Goal: Use online tool/utility: Use online tool/utility

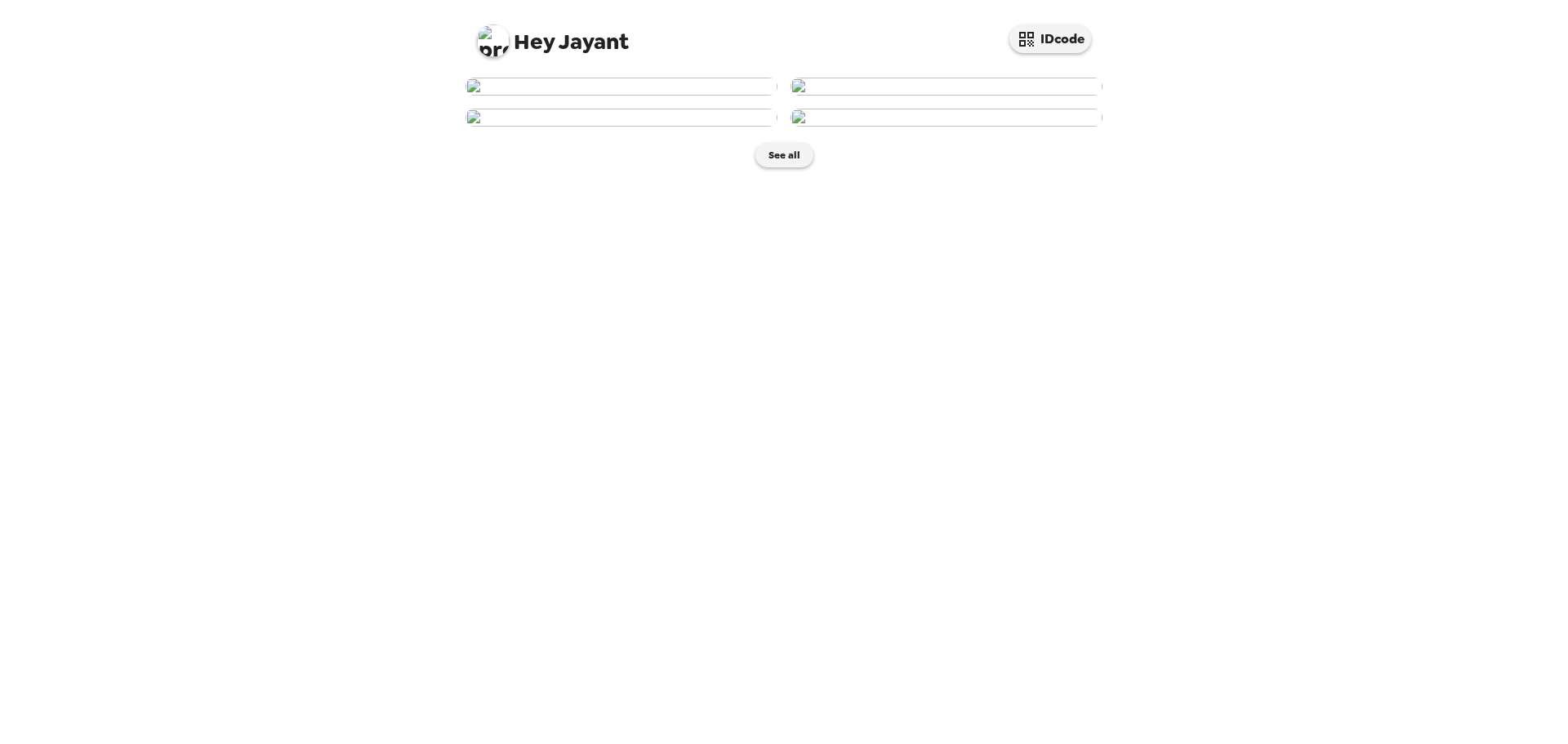
click at [657, 95] on img at bounding box center [621, 87] width 312 height 18
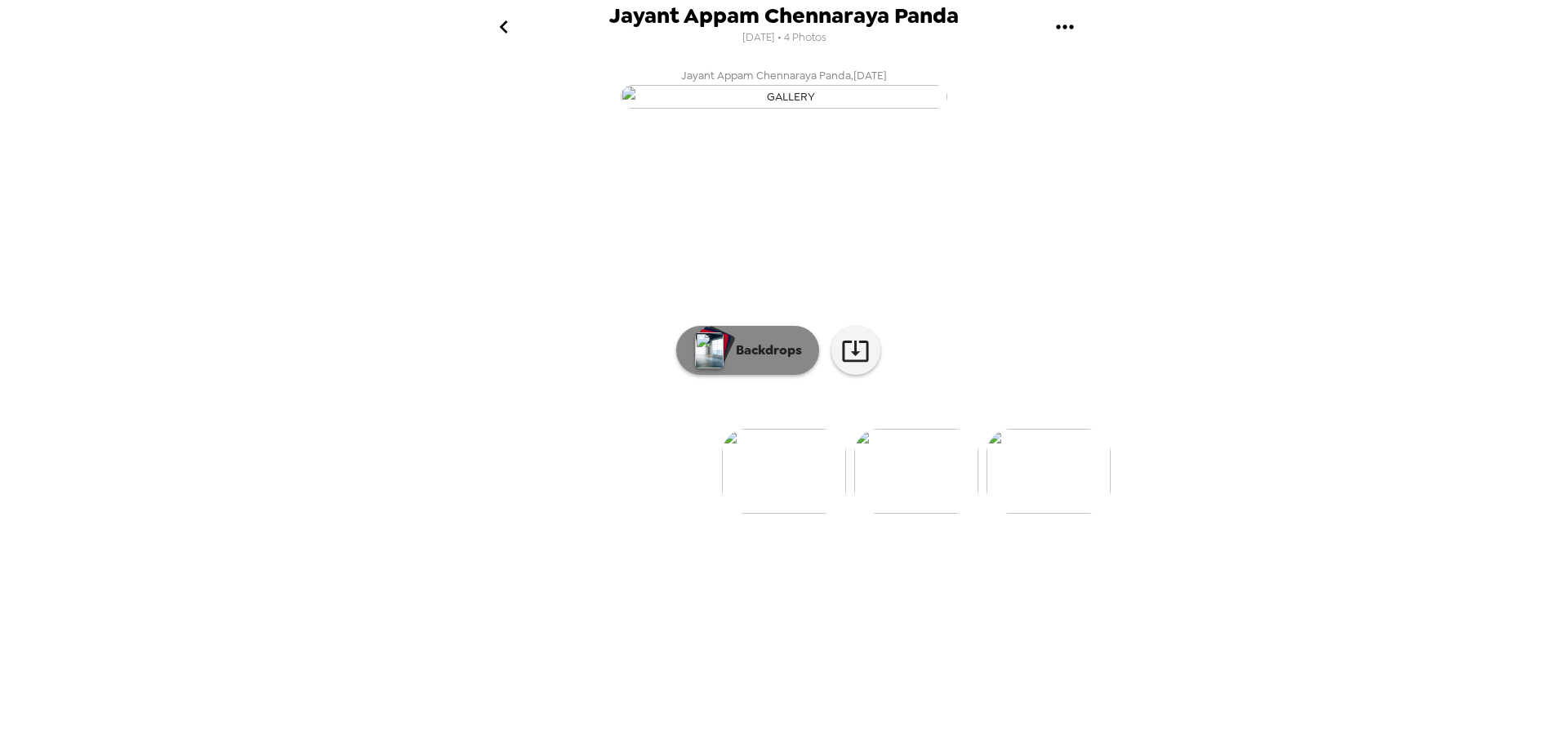
click at [743, 360] on p "Backdrops" at bounding box center [765, 350] width 74 height 19
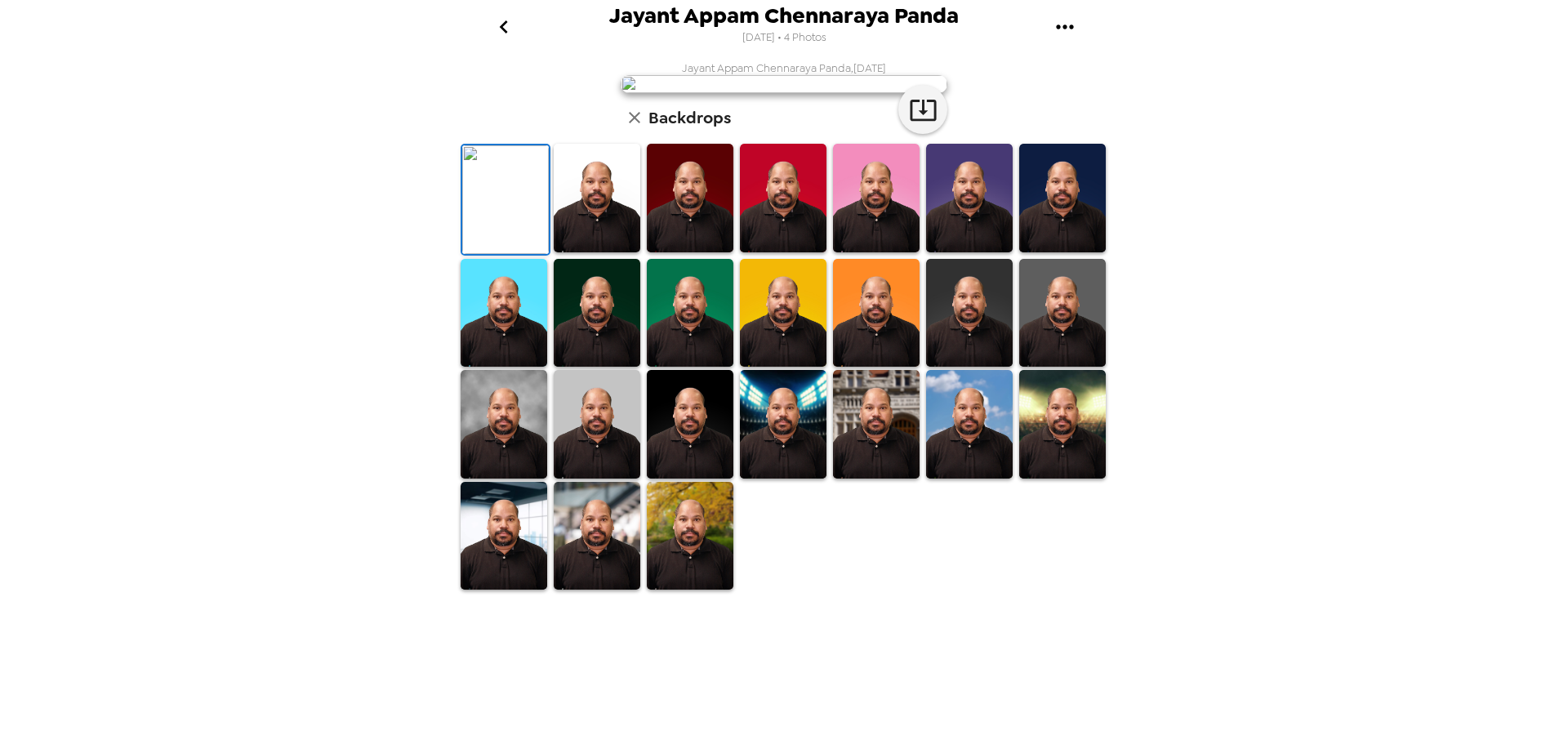
scroll to position [237, 0]
click at [696, 591] on img at bounding box center [690, 536] width 87 height 109
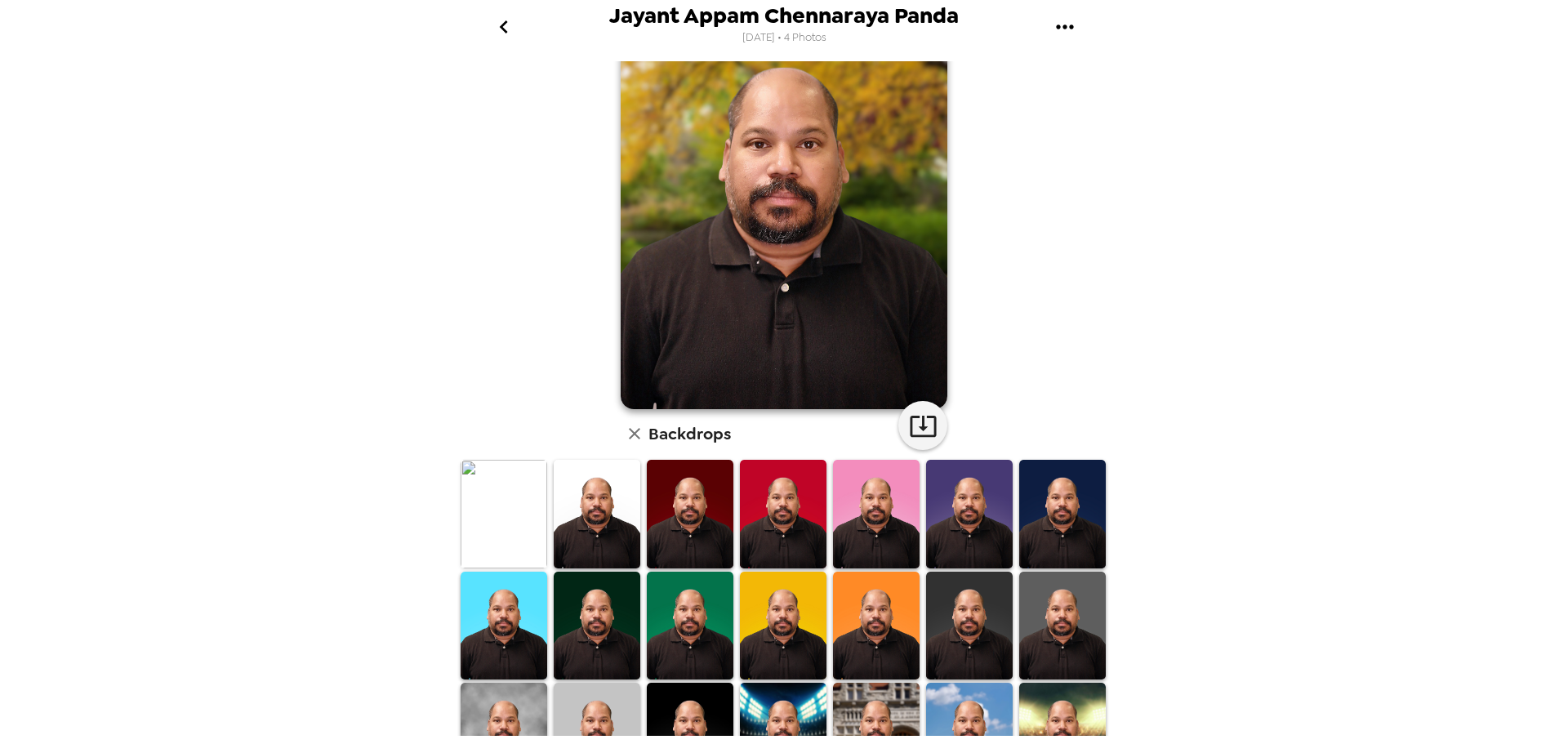
scroll to position [0, 0]
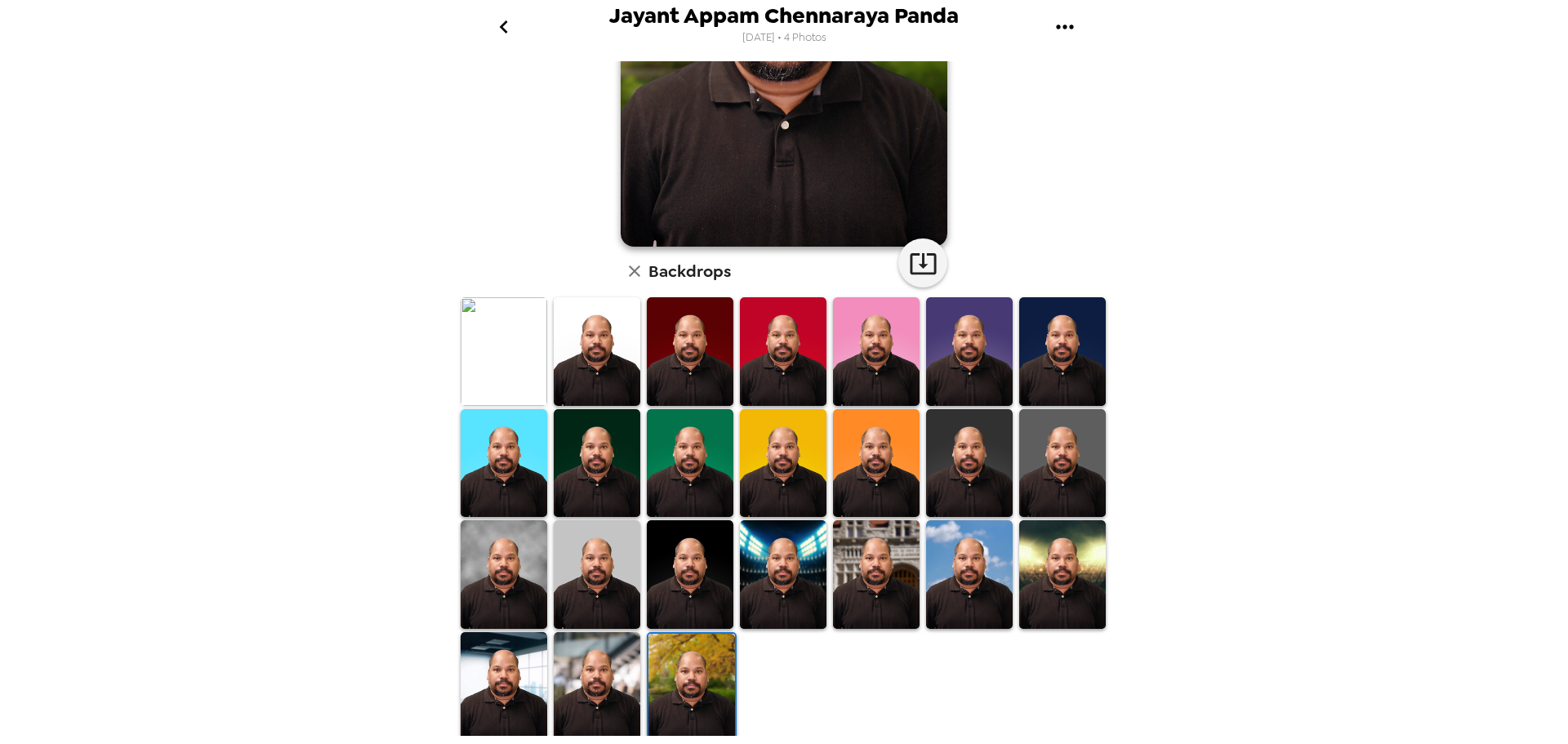
click at [482, 338] on img at bounding box center [504, 352] width 87 height 109
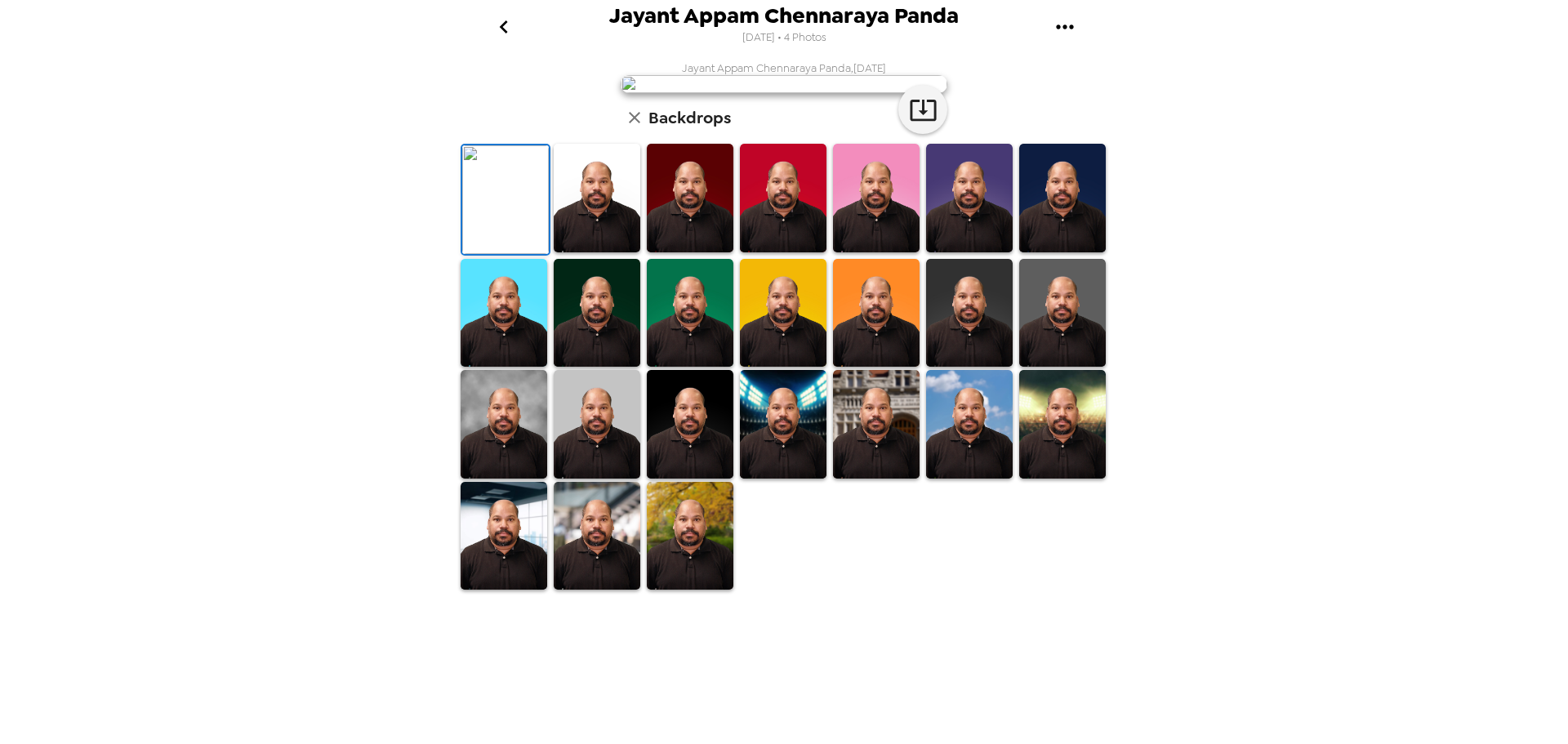
scroll to position [237, 0]
click at [768, 479] on img at bounding box center [783, 424] width 87 height 109
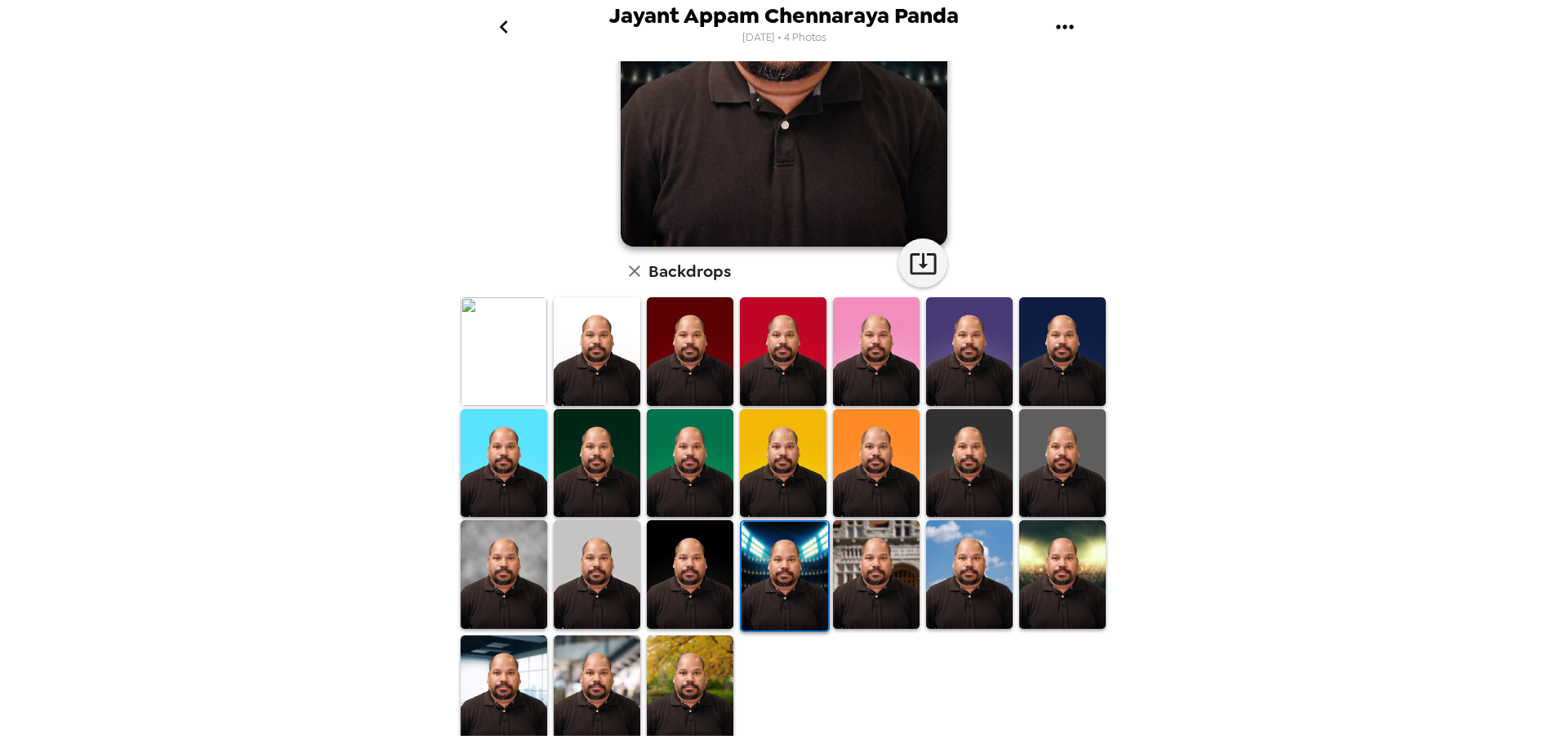
click at [872, 572] on img at bounding box center [877, 574] width 87 height 109
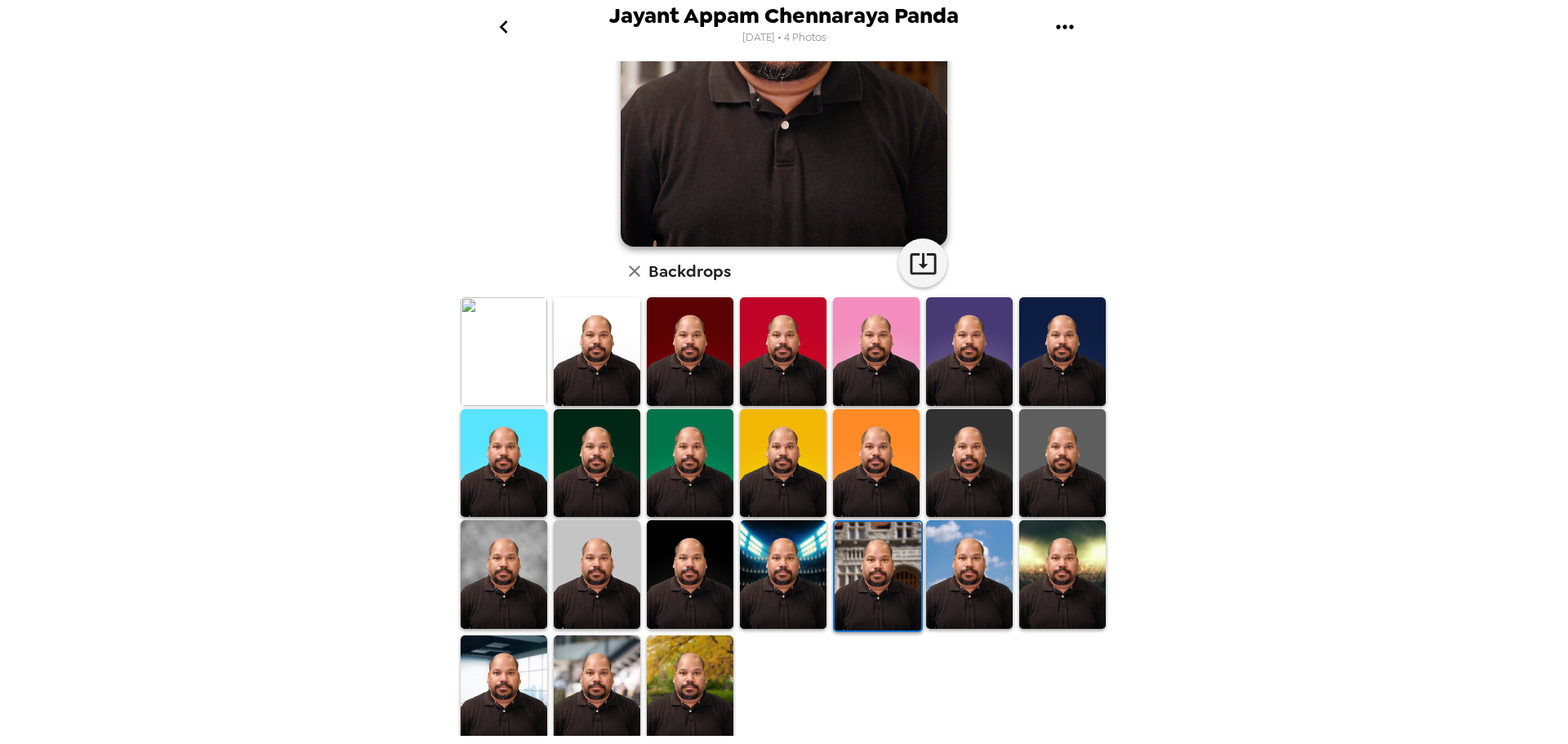
click at [1043, 542] on img at bounding box center [1062, 574] width 87 height 109
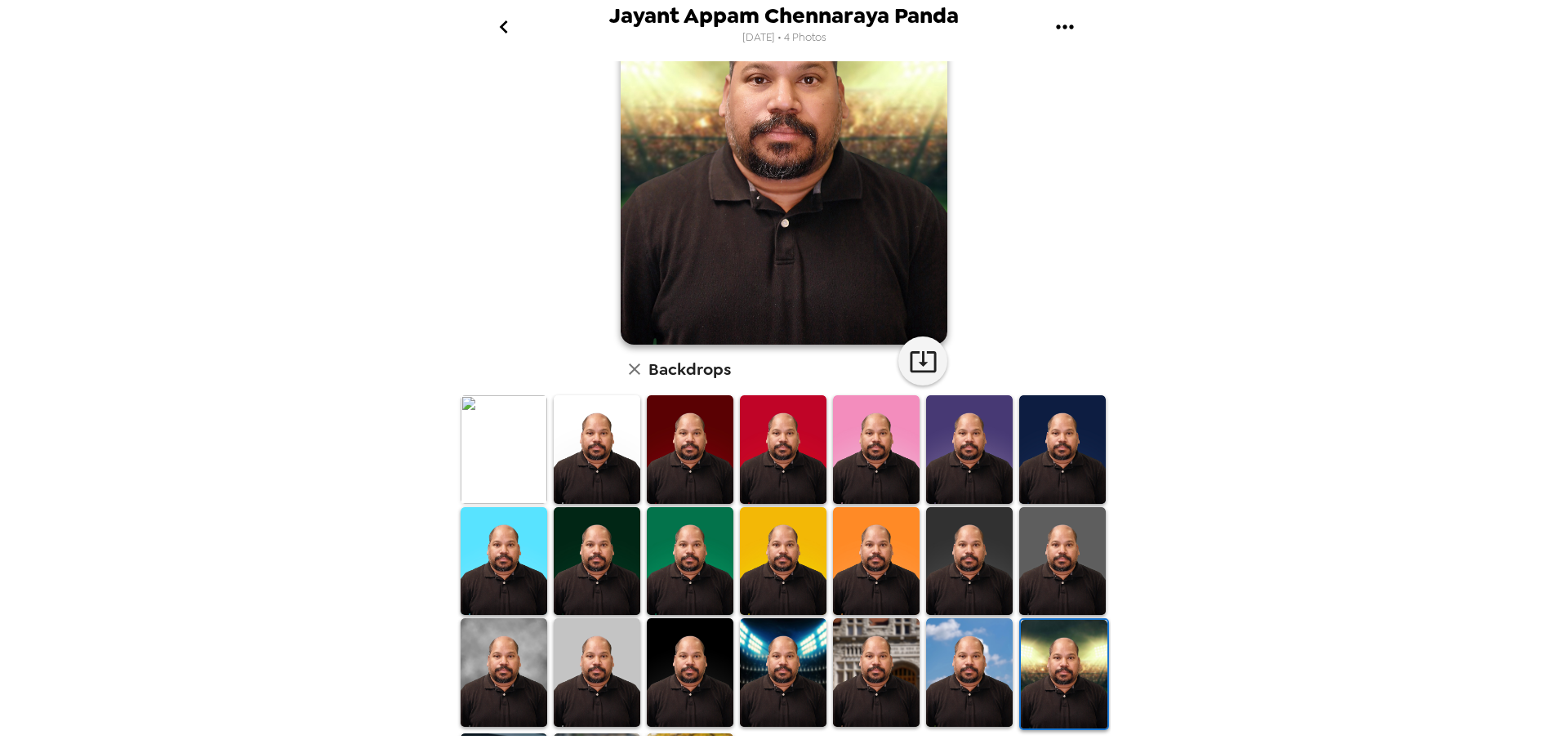
scroll to position [0, 0]
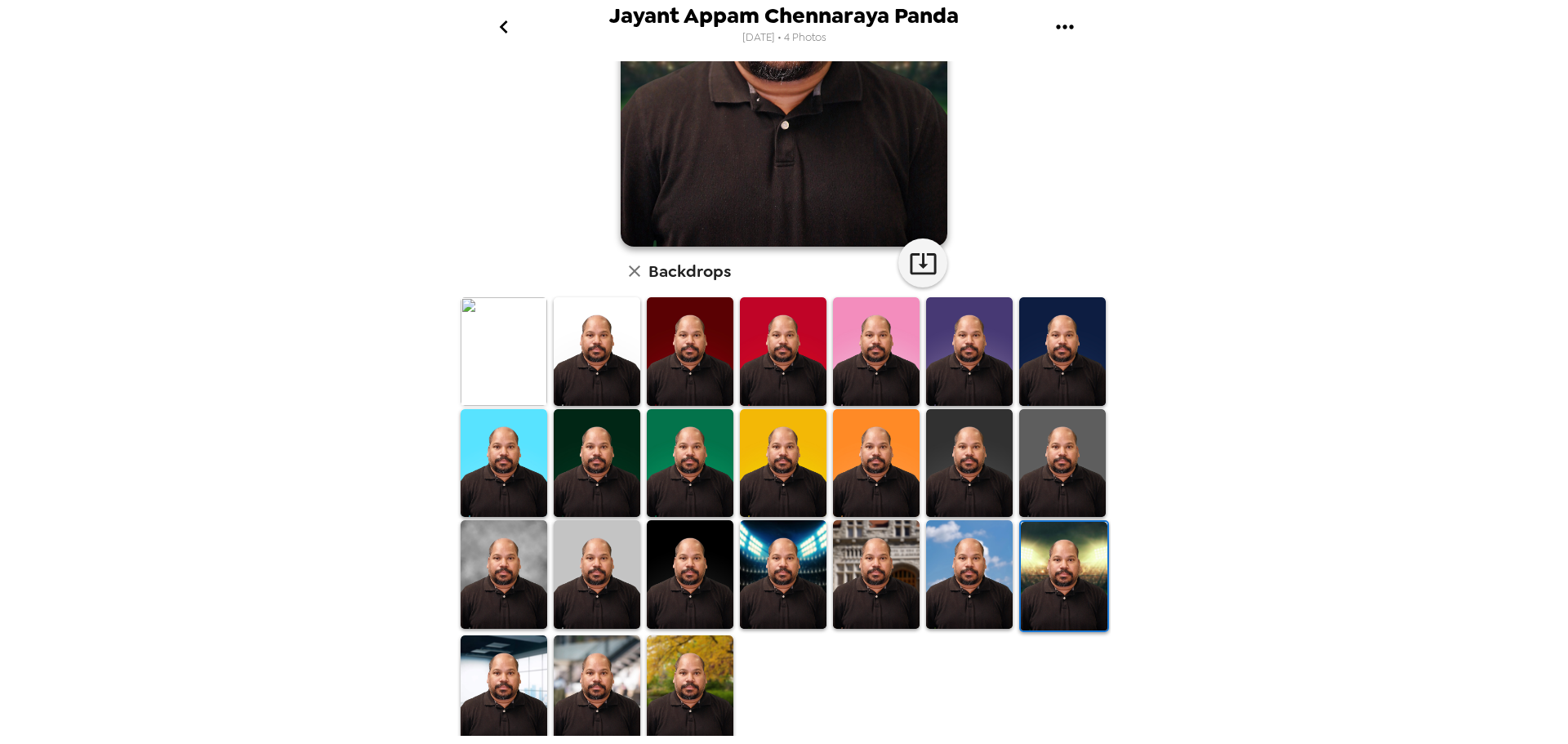
click at [798, 553] on img at bounding box center [783, 574] width 87 height 109
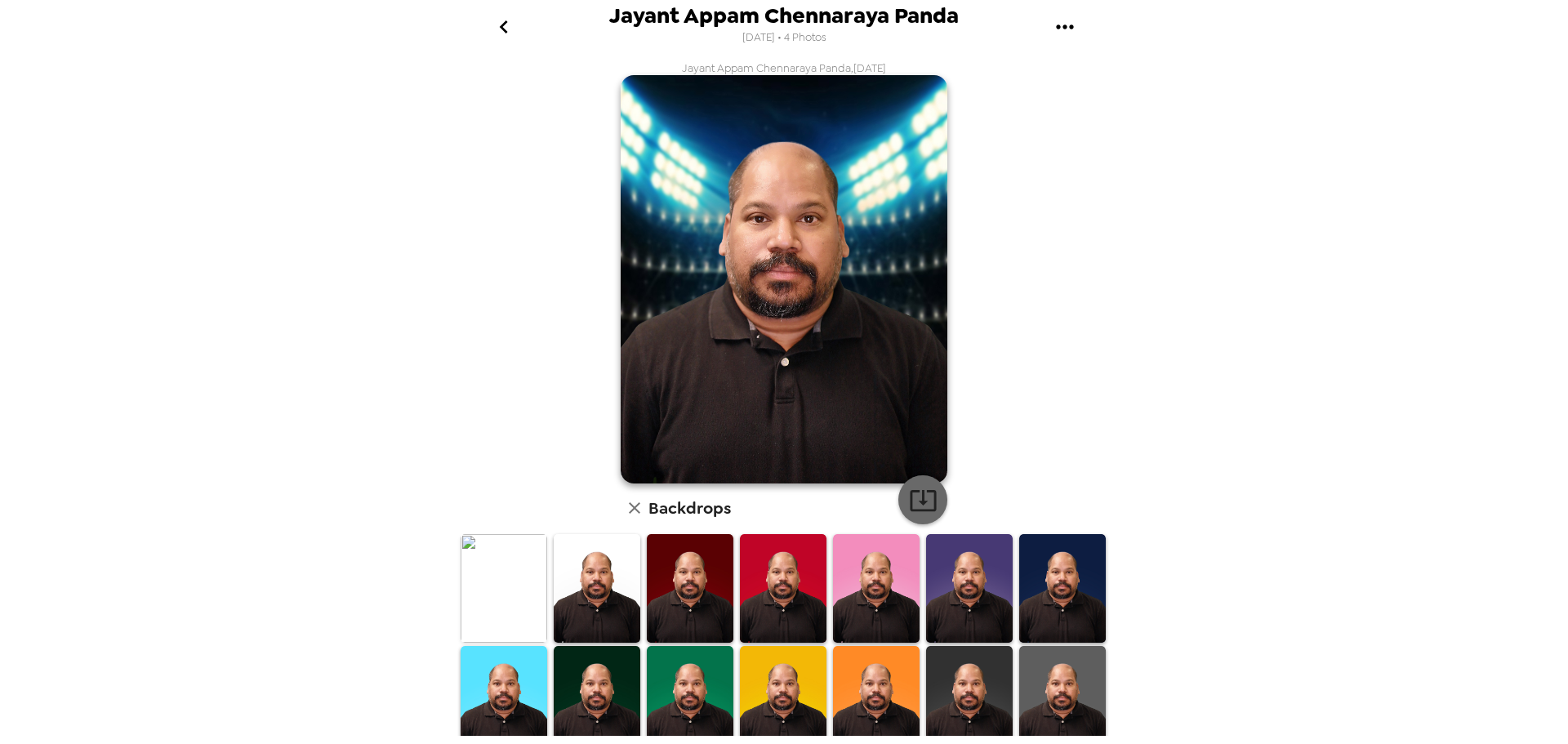
click at [920, 497] on icon "button" at bounding box center [923, 500] width 28 height 28
click at [512, 568] on img at bounding box center [504, 588] width 87 height 109
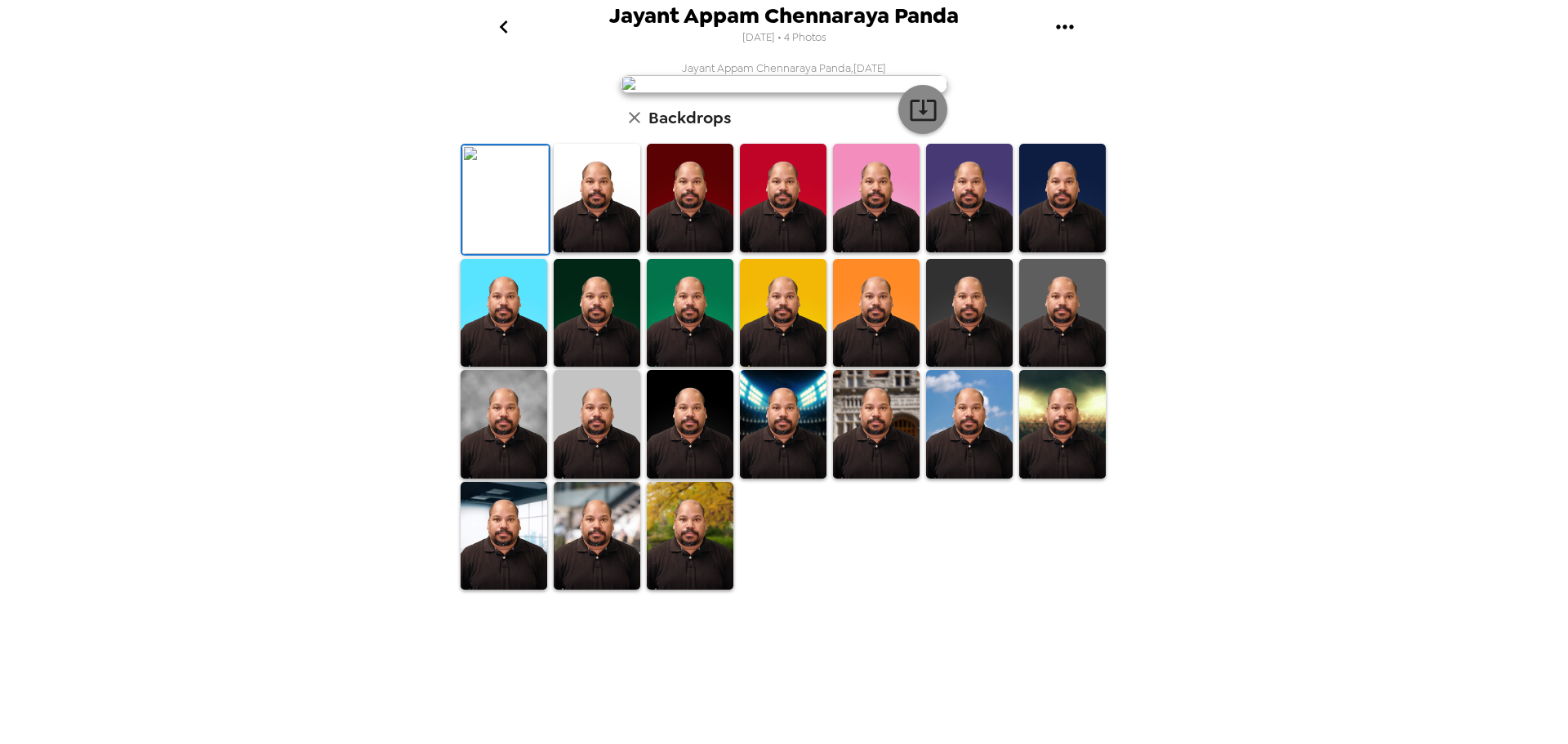
click at [921, 125] on icon "button" at bounding box center [923, 109] width 28 height 28
click at [496, 27] on icon "go back" at bounding box center [504, 27] width 27 height 27
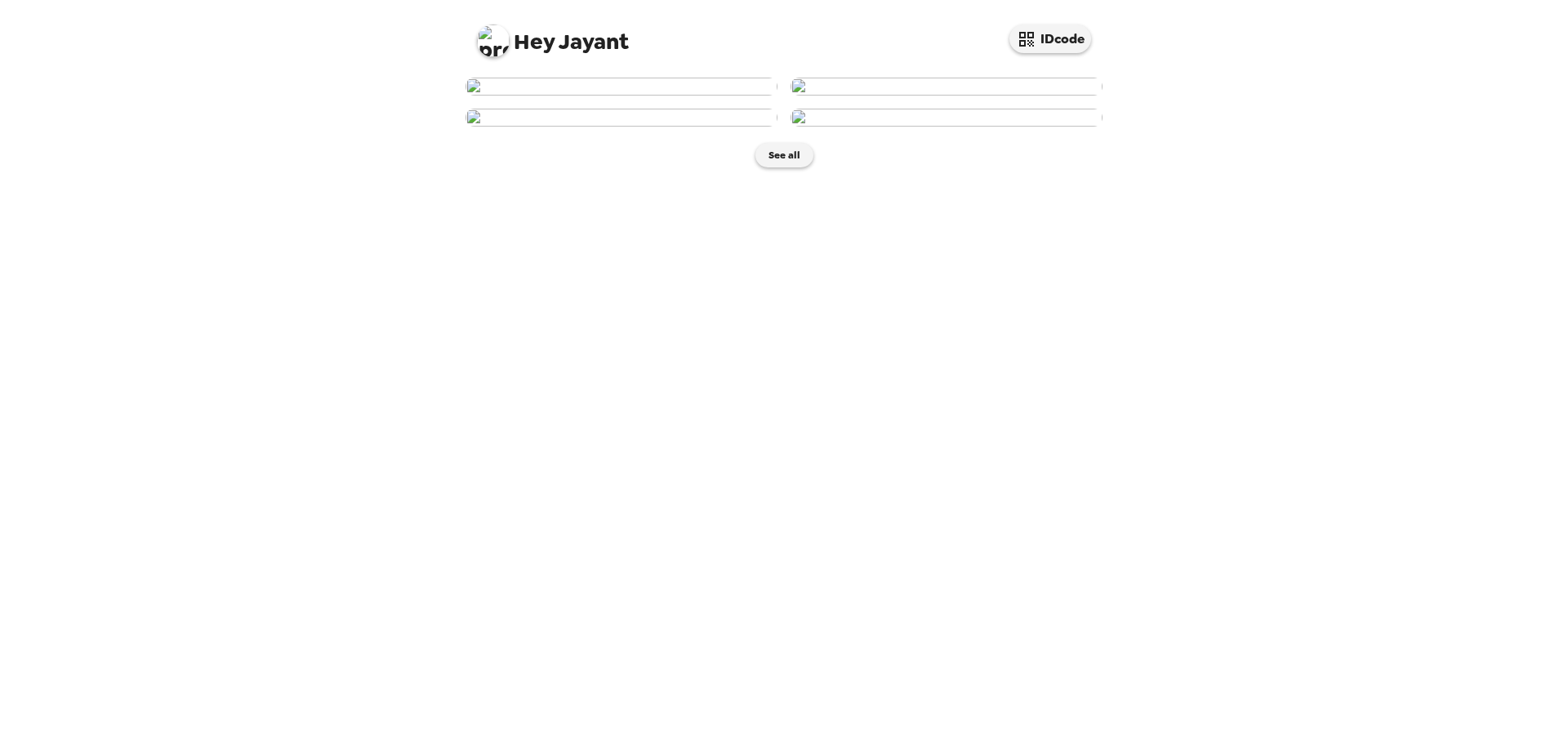
click at [946, 95] on img at bounding box center [946, 87] width 312 height 18
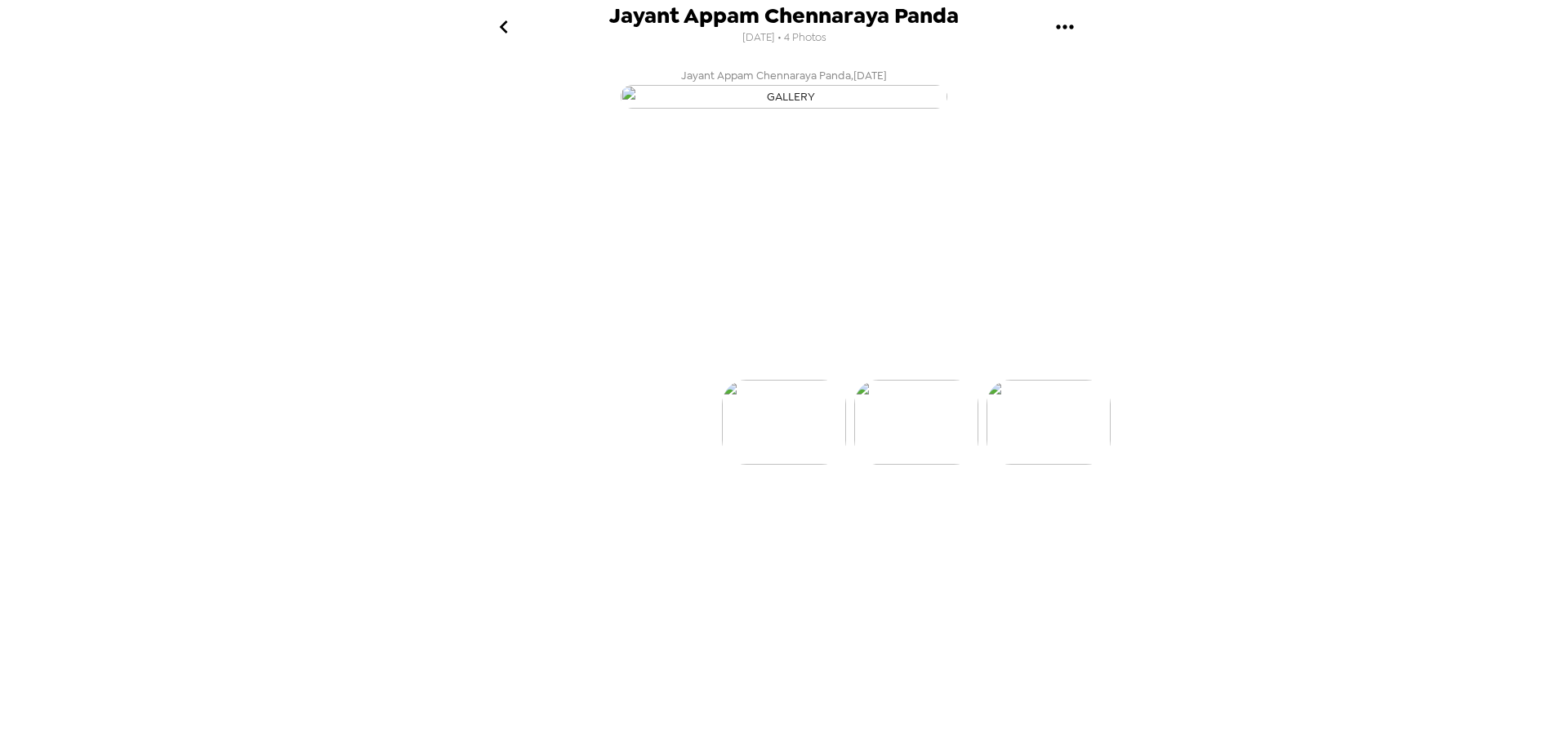
scroll to position [0, 132]
click at [744, 360] on p "Backdrops" at bounding box center [765, 350] width 74 height 19
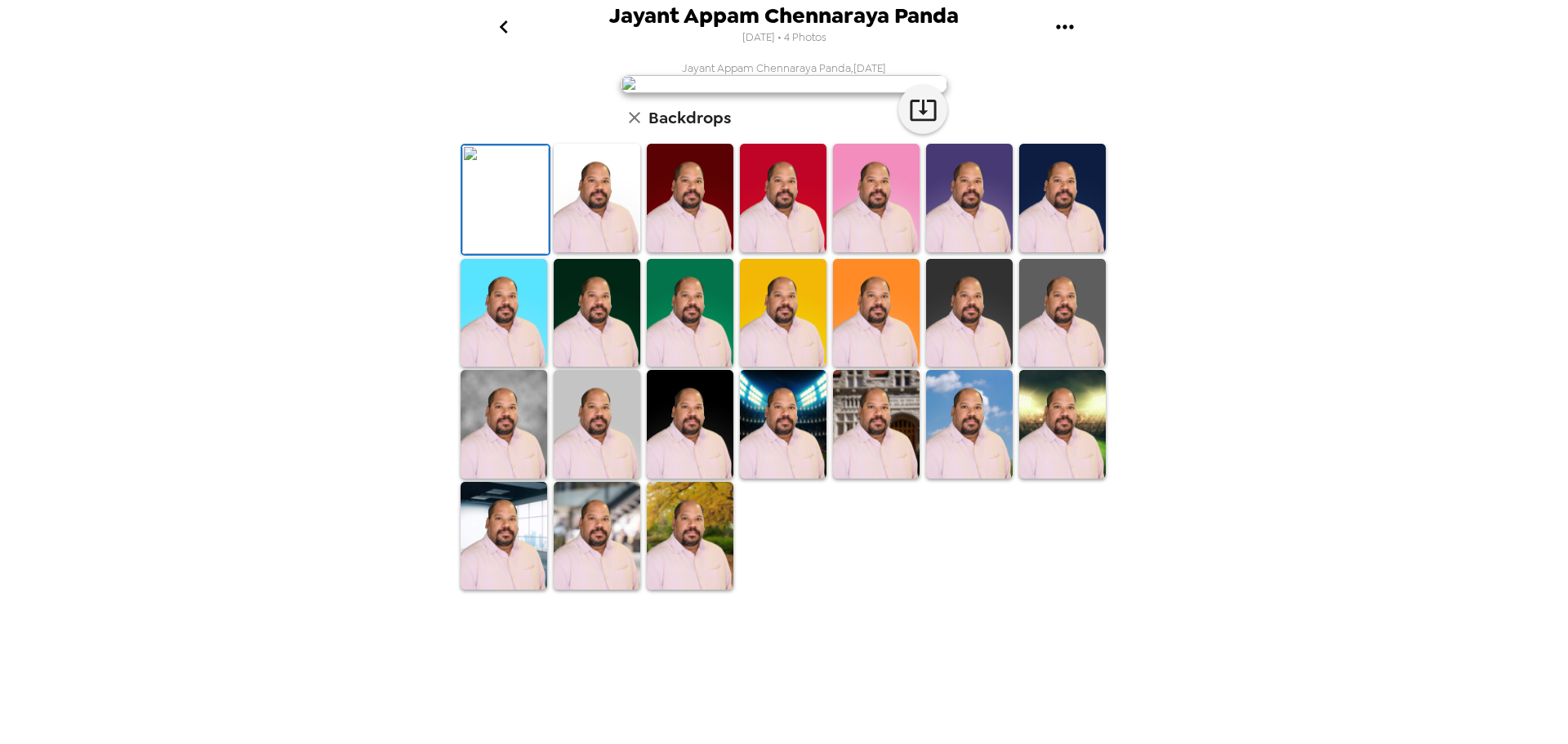
scroll to position [237, 0]
click at [929, 121] on icon "button" at bounding box center [922, 110] width 27 height 21
click at [784, 479] on img at bounding box center [783, 424] width 87 height 109
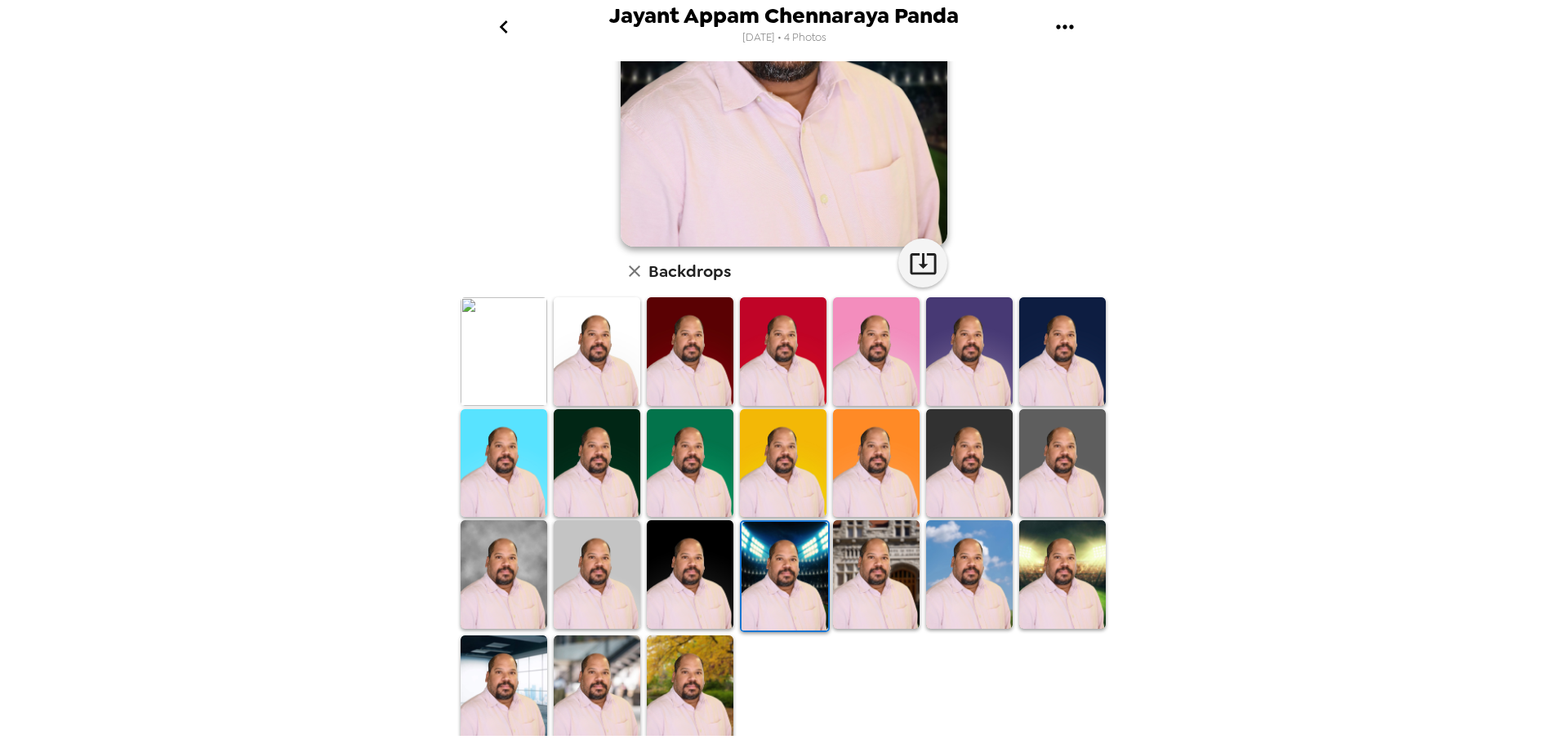
scroll to position [0, 0]
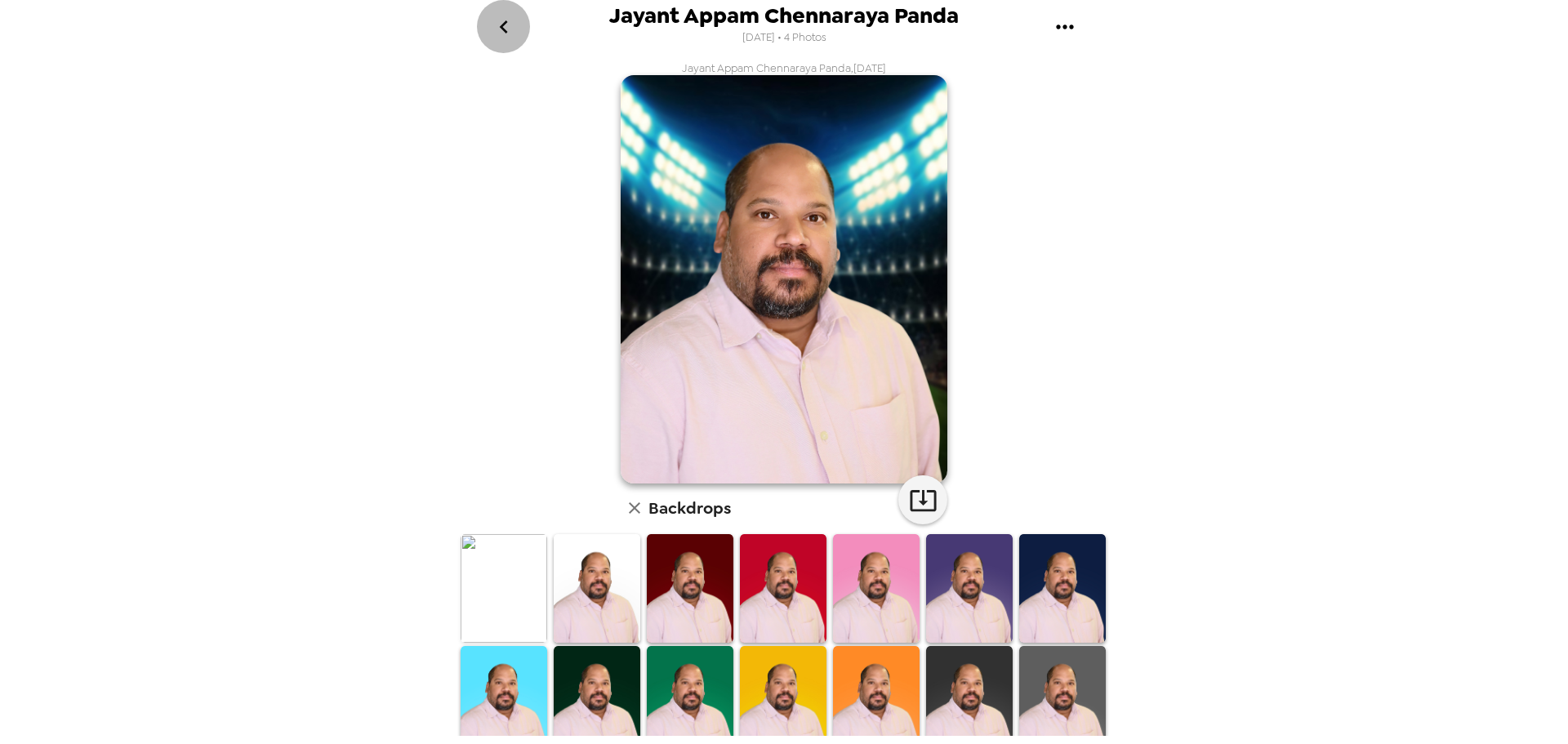
click at [509, 24] on icon "go back" at bounding box center [504, 27] width 27 height 27
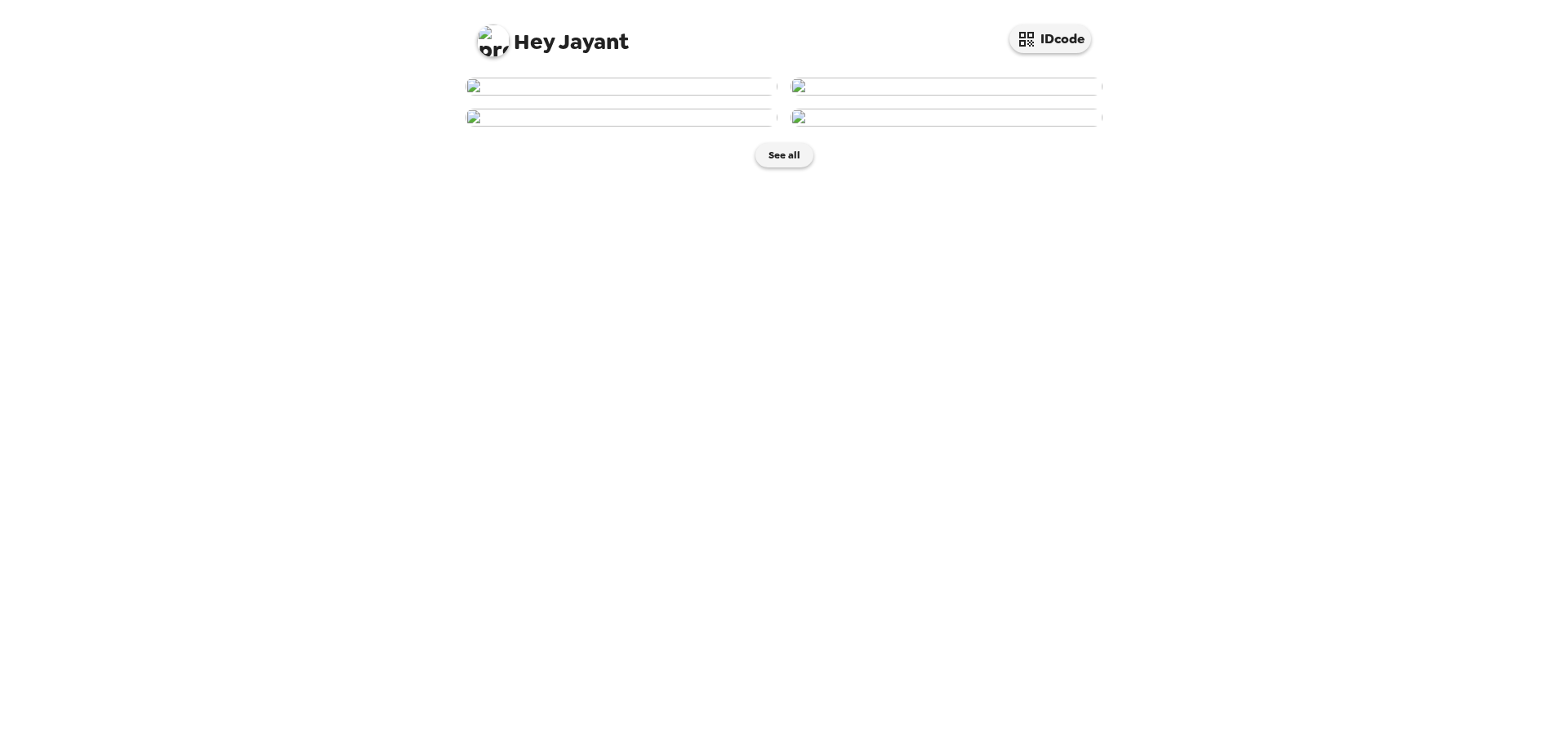
scroll to position [178, 0]
click at [638, 126] on img at bounding box center [621, 118] width 312 height 18
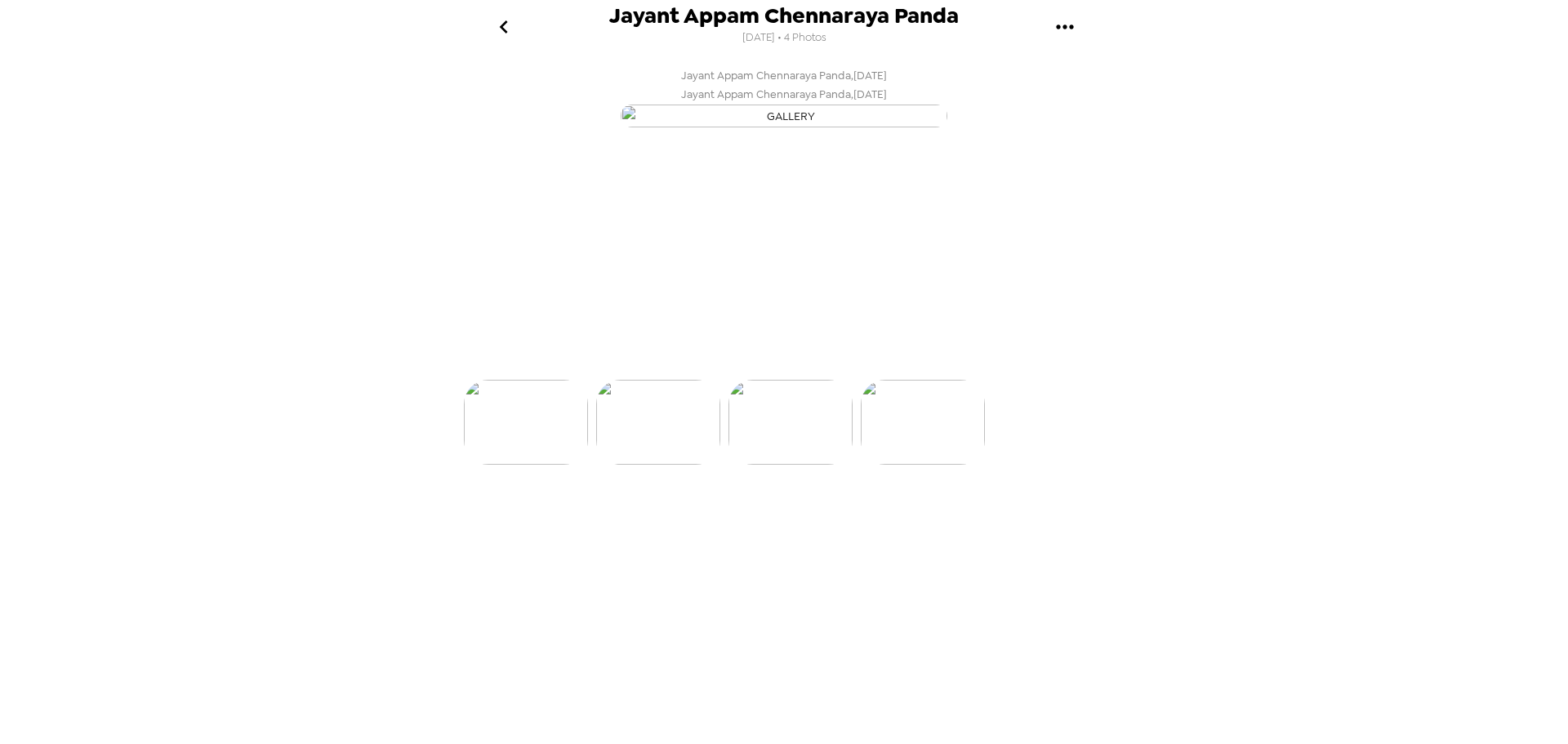
scroll to position [0, 263]
click at [729, 367] on div "button" at bounding box center [716, 345] width 40 height 41
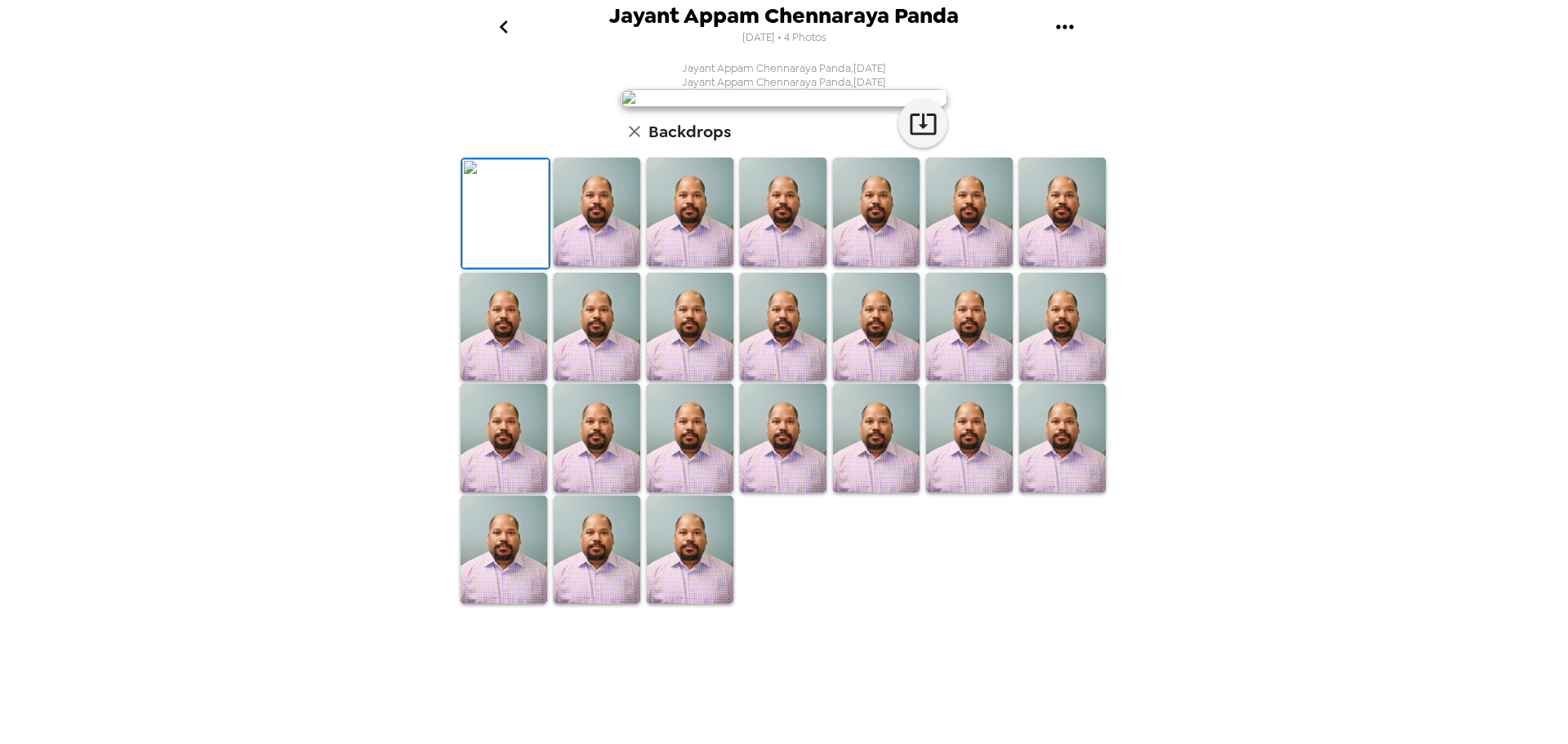
scroll to position [252, 0]
click at [915, 138] on icon "button" at bounding box center [923, 124] width 28 height 28
click at [504, 24] on icon "go back" at bounding box center [503, 27] width 8 height 13
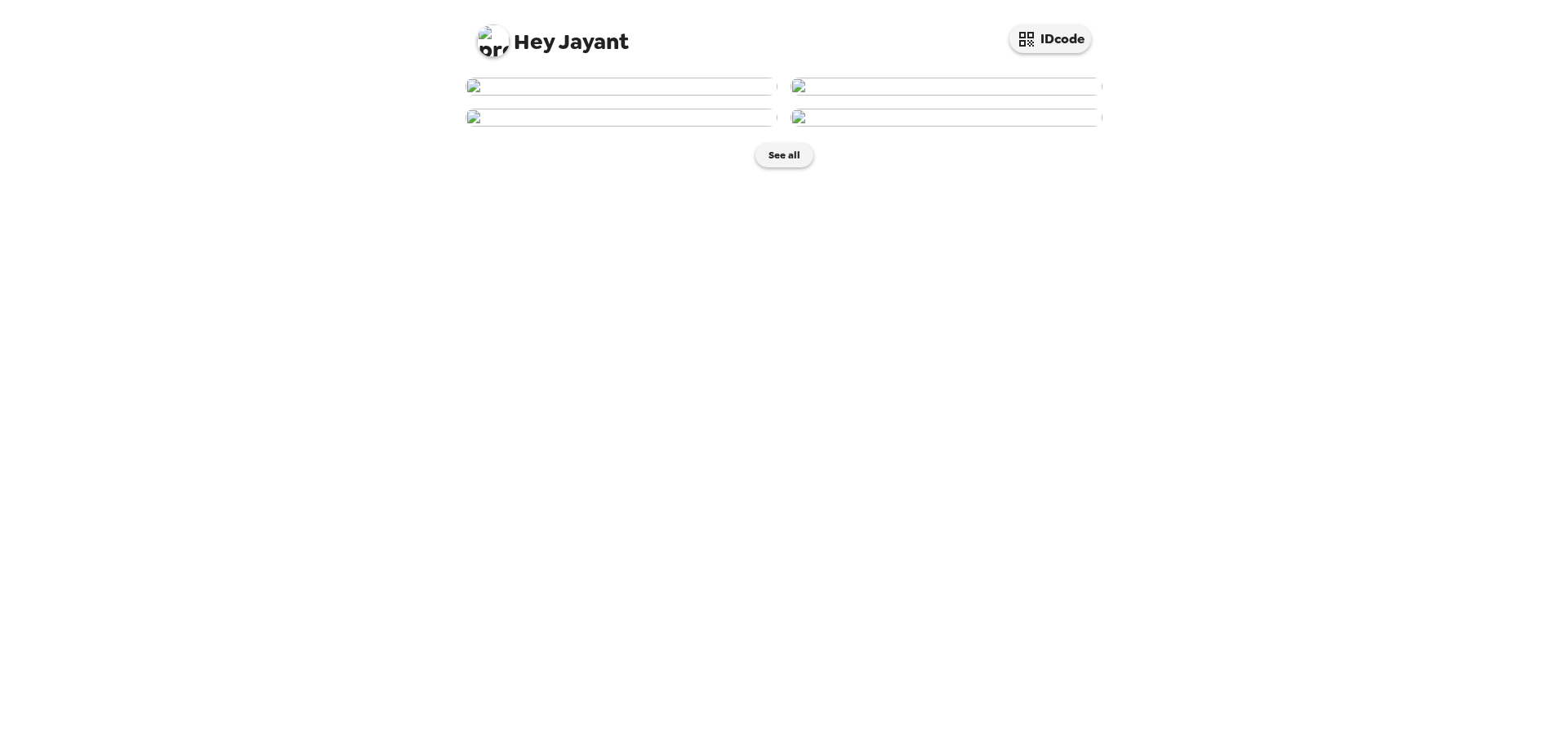
scroll to position [178, 0]
click at [960, 126] on img at bounding box center [946, 118] width 312 height 18
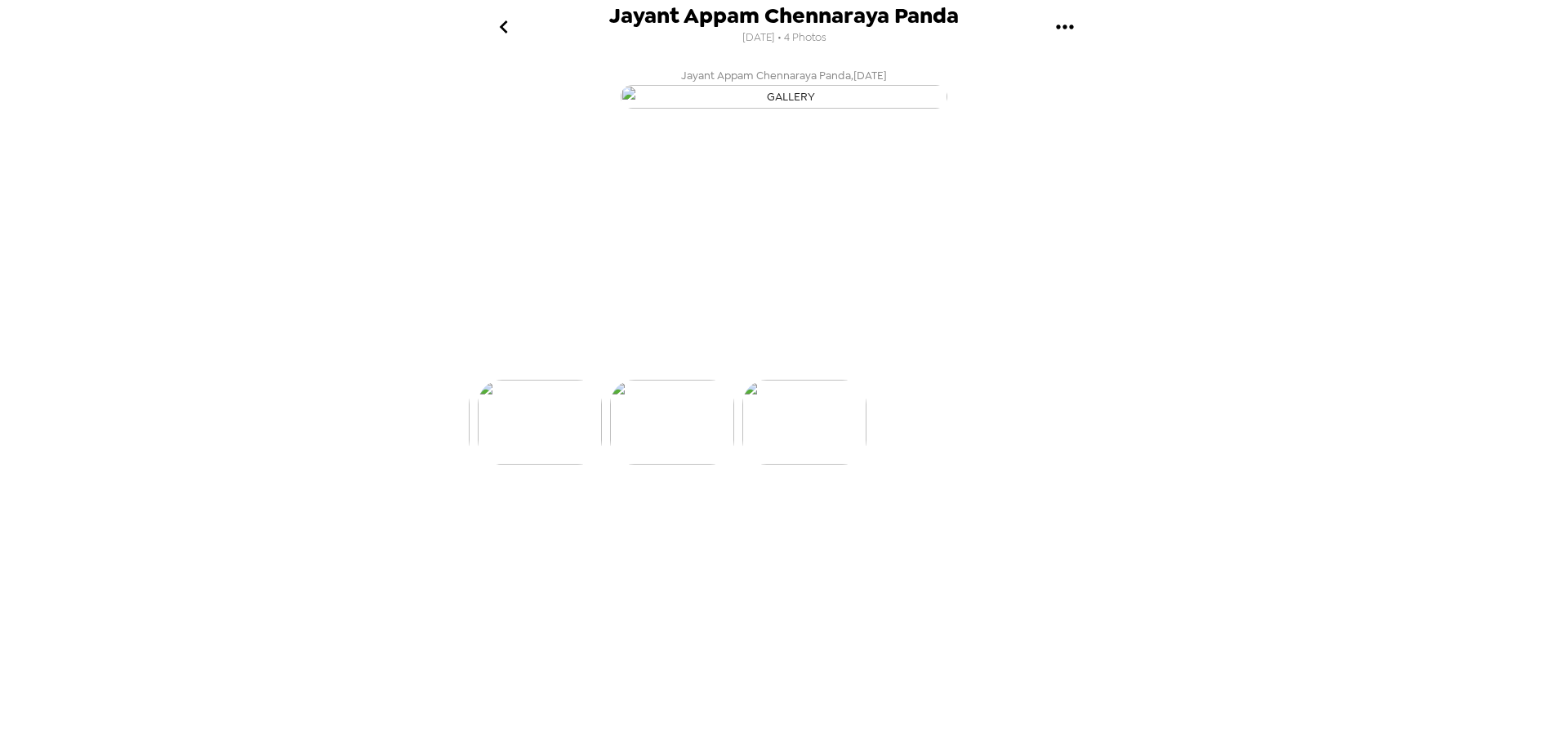
scroll to position [0, 394]
click at [754, 360] on p "Backdrops" at bounding box center [765, 350] width 74 height 19
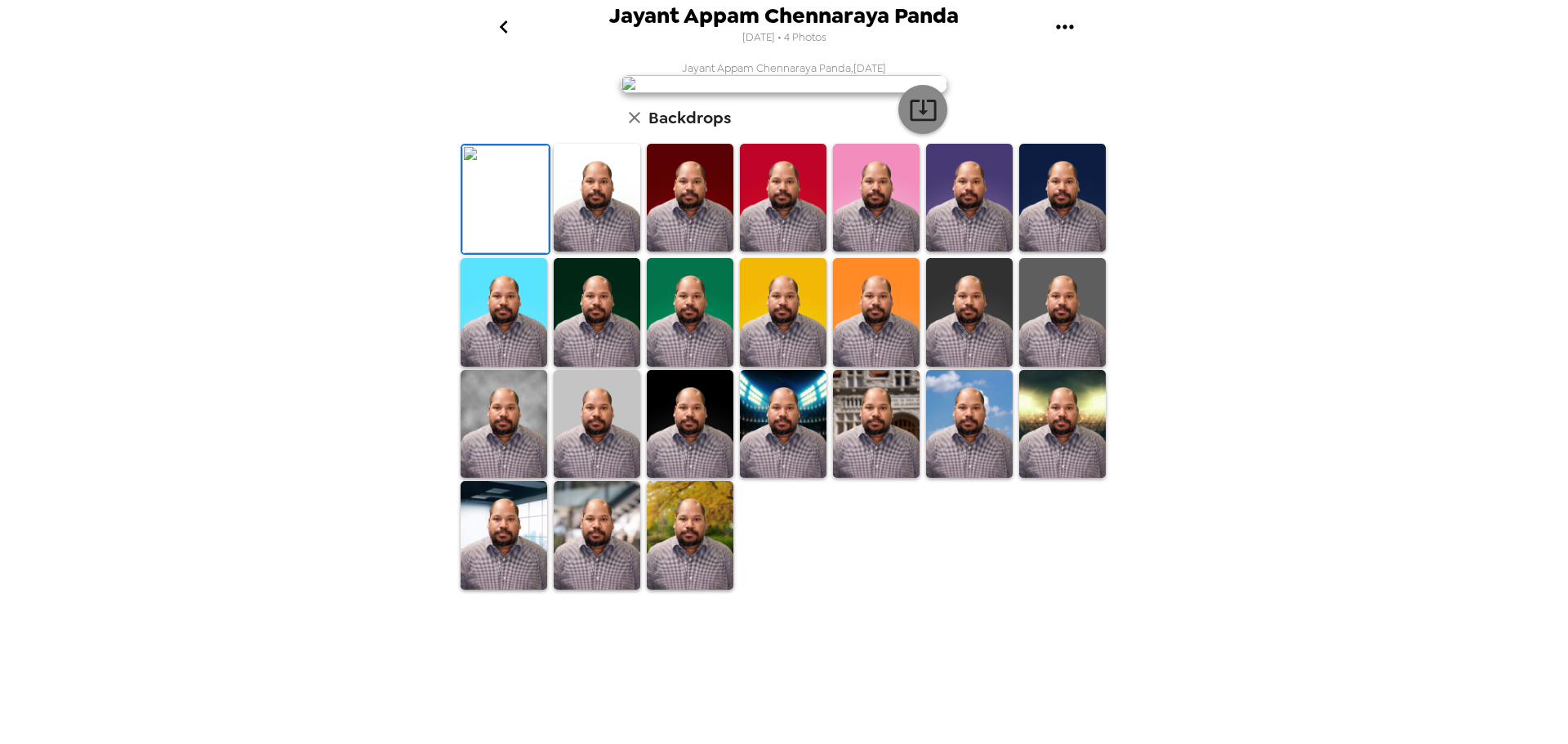
click at [910, 125] on icon "button" at bounding box center [923, 109] width 28 height 28
click at [677, 589] on img at bounding box center [690, 535] width 87 height 108
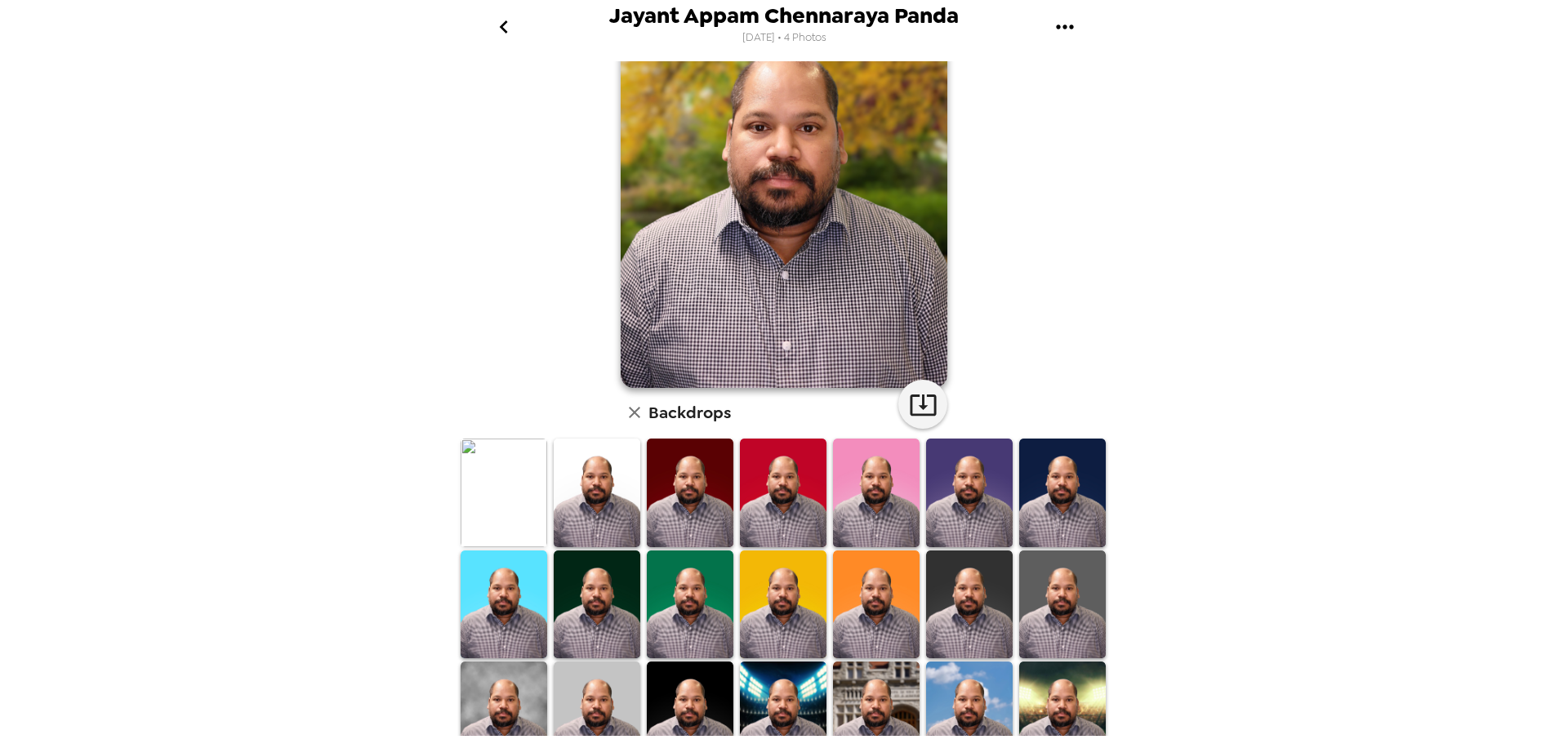
scroll to position [0, 0]
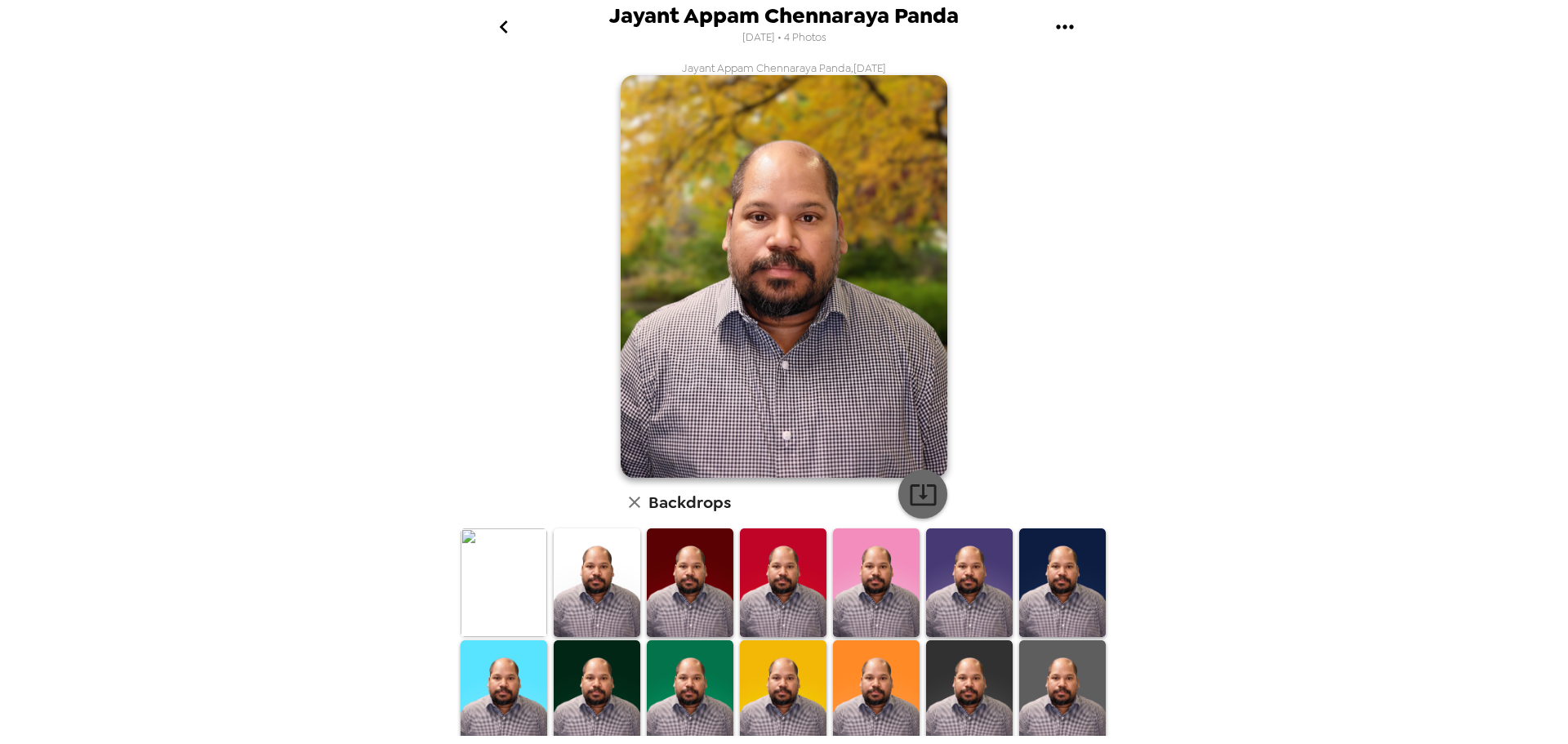
click at [925, 497] on icon "button" at bounding box center [923, 494] width 28 height 28
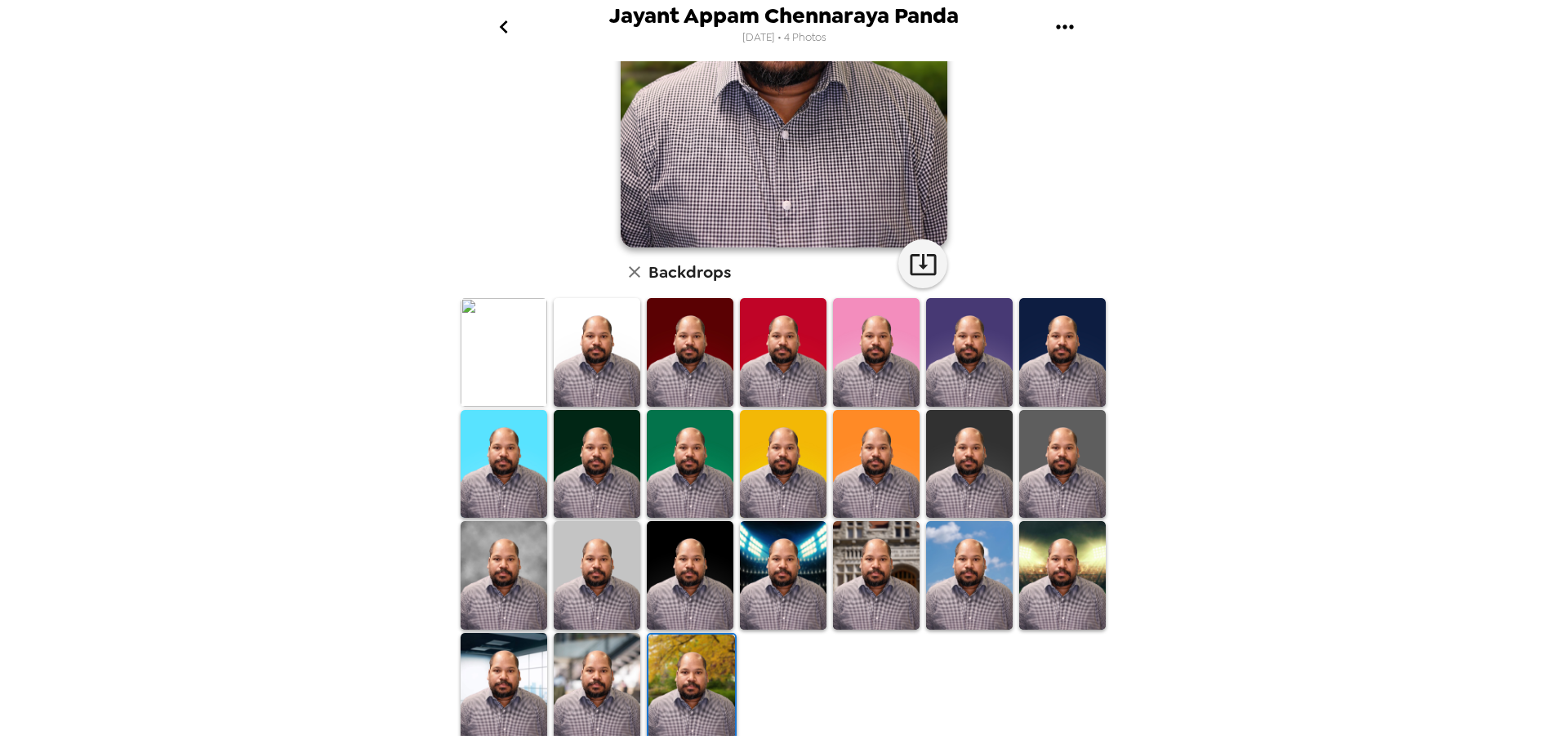
scroll to position [232, 0]
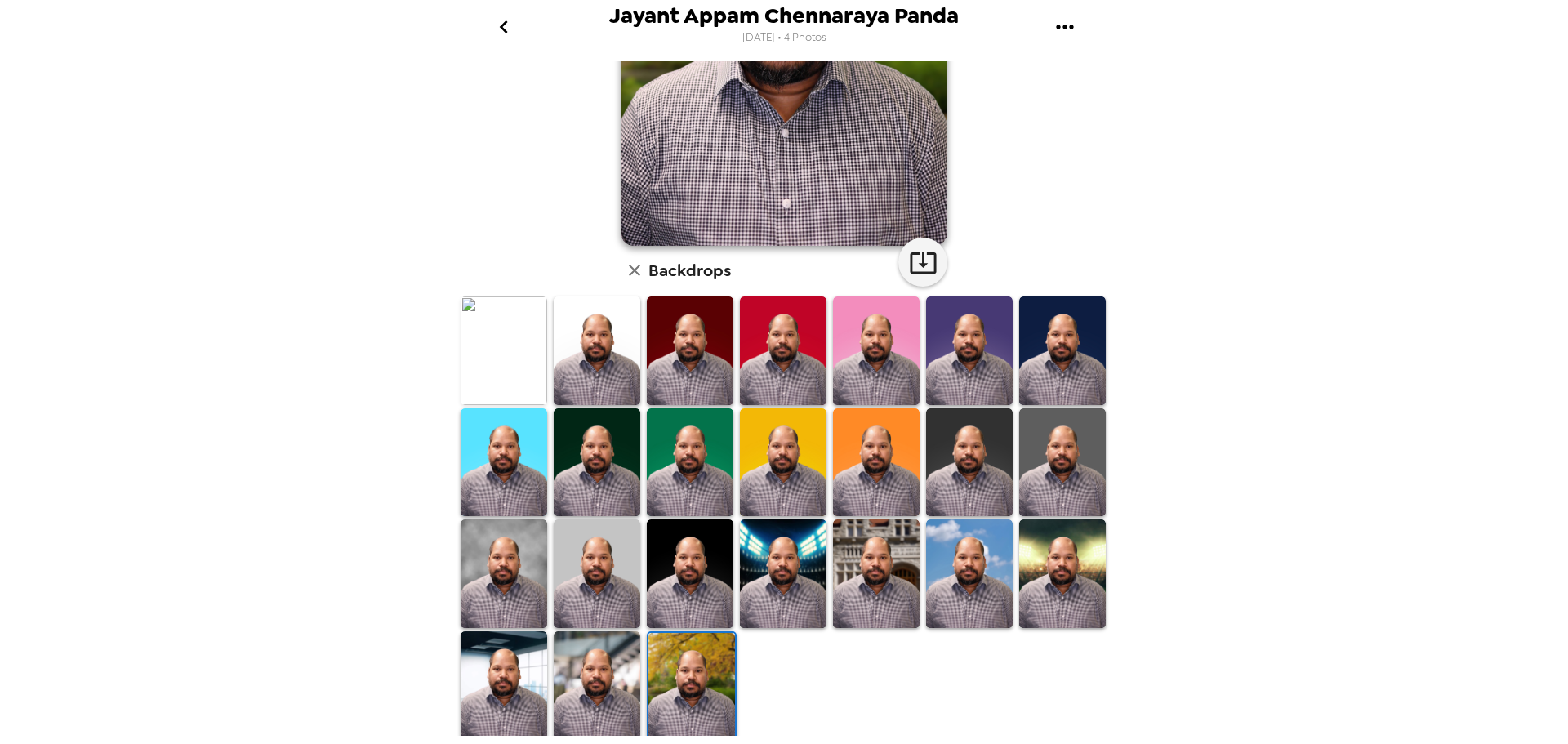
click at [792, 545] on img at bounding box center [783, 574] width 87 height 108
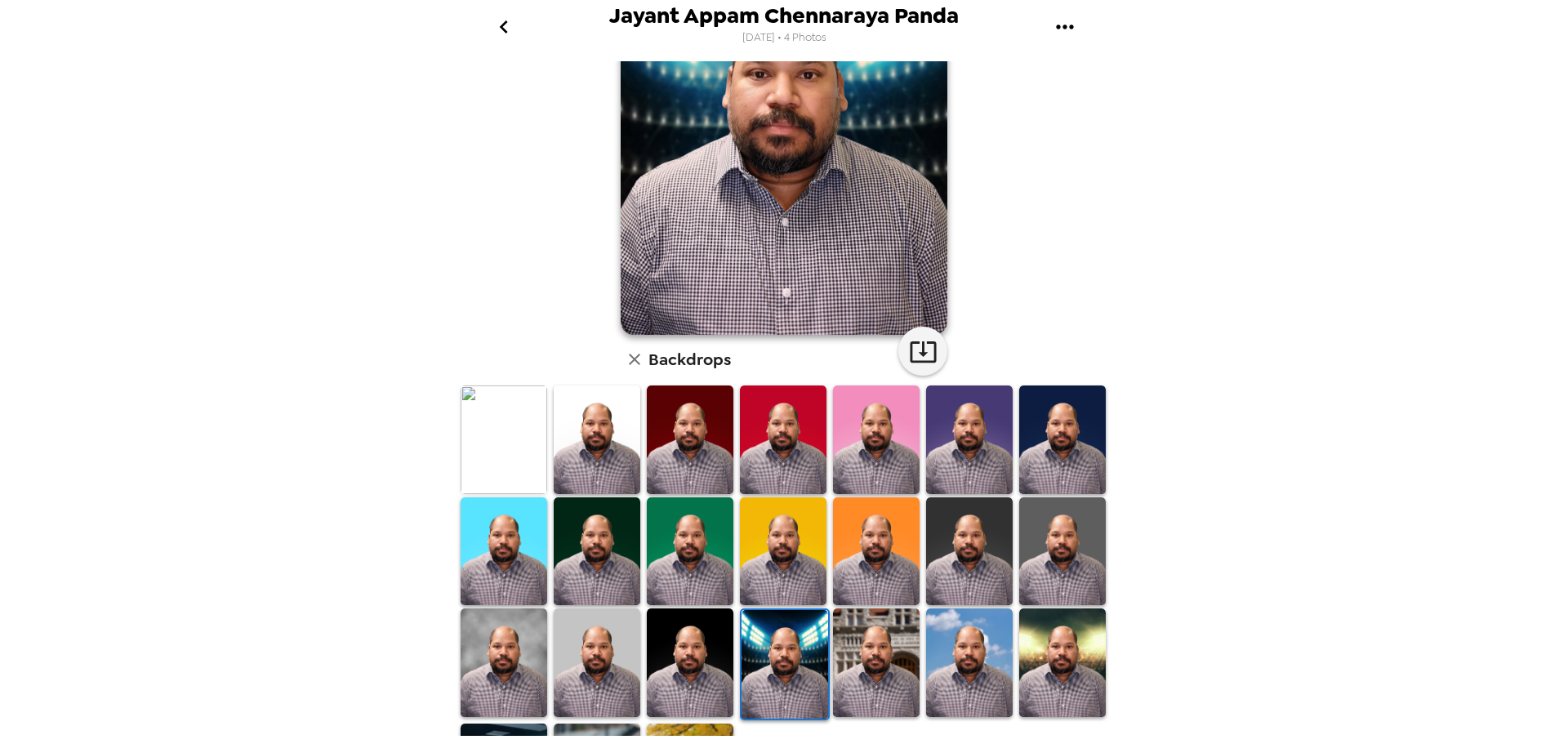
scroll to position [0, 0]
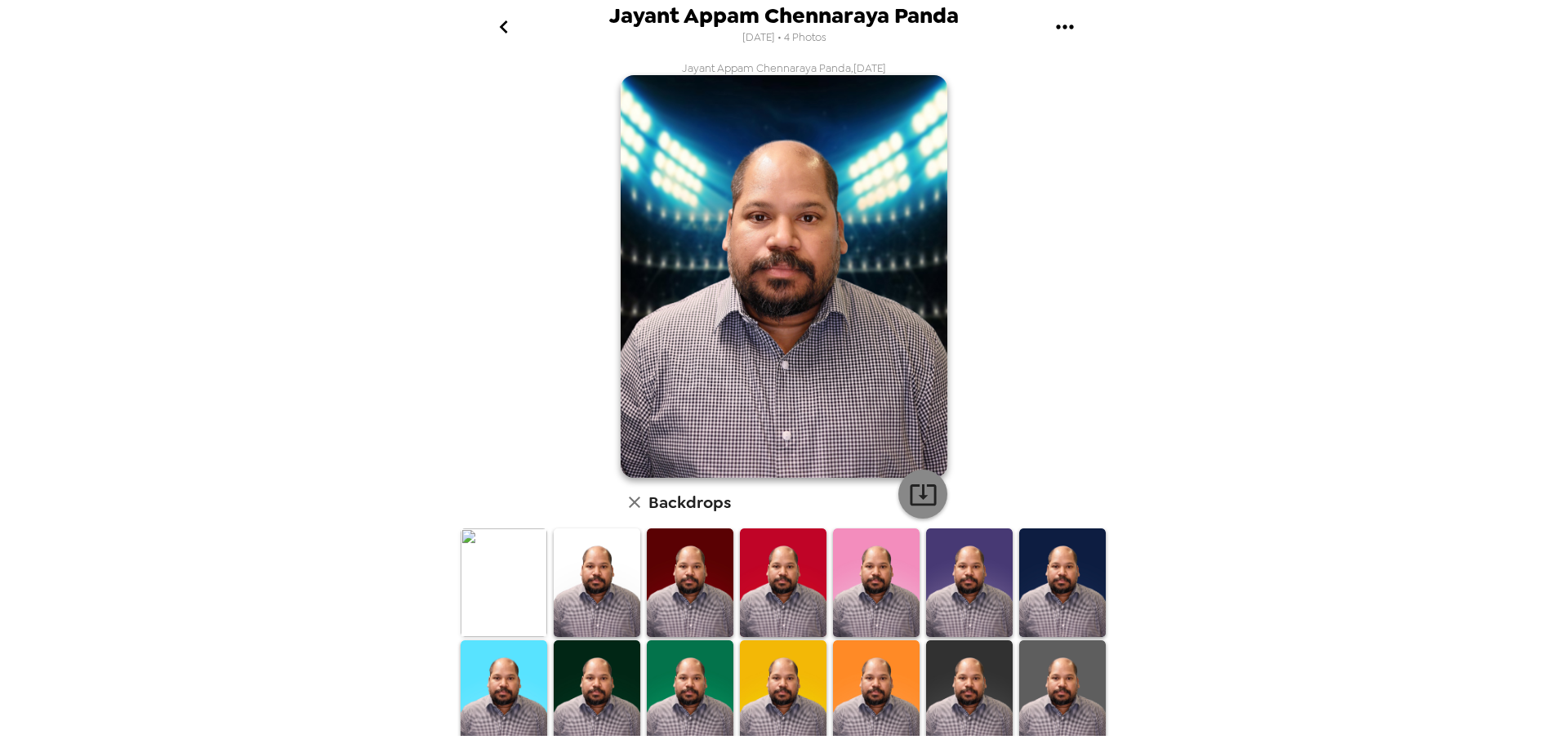
click at [915, 490] on icon "button" at bounding box center [923, 494] width 28 height 28
click at [505, 27] on icon "go back" at bounding box center [504, 27] width 27 height 27
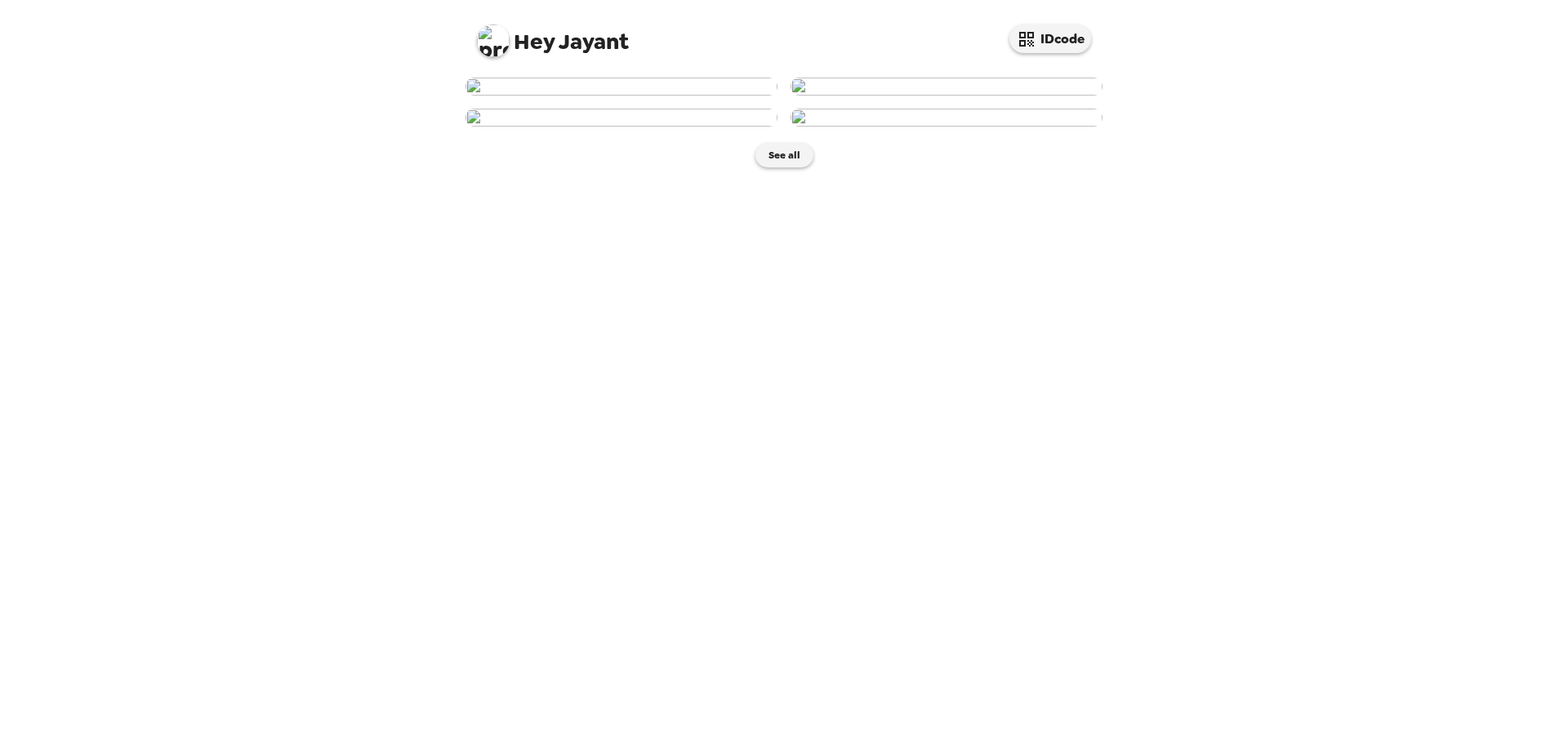
click at [643, 95] on img at bounding box center [621, 87] width 312 height 18
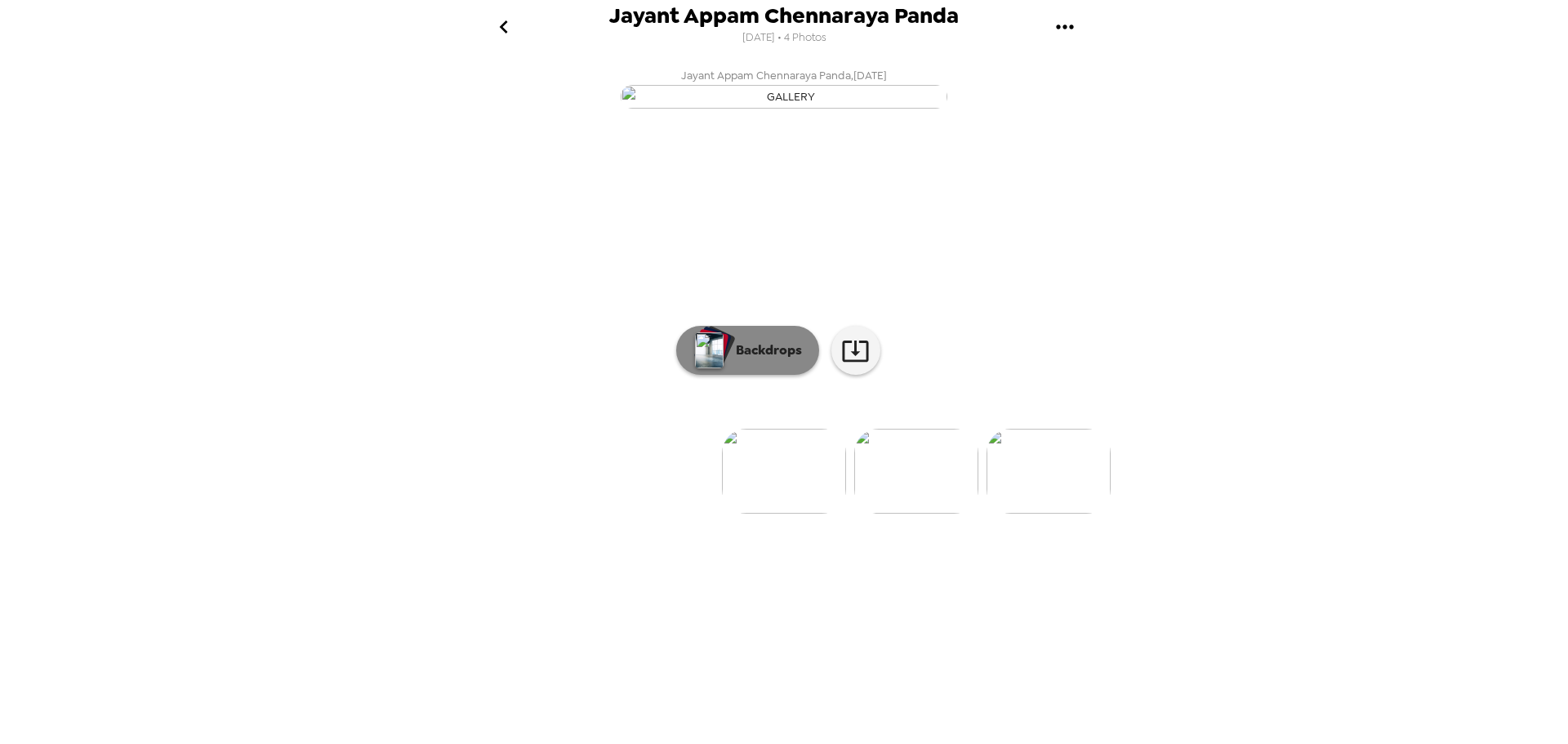
click at [745, 375] on button "Backdrops" at bounding box center [747, 351] width 143 height 49
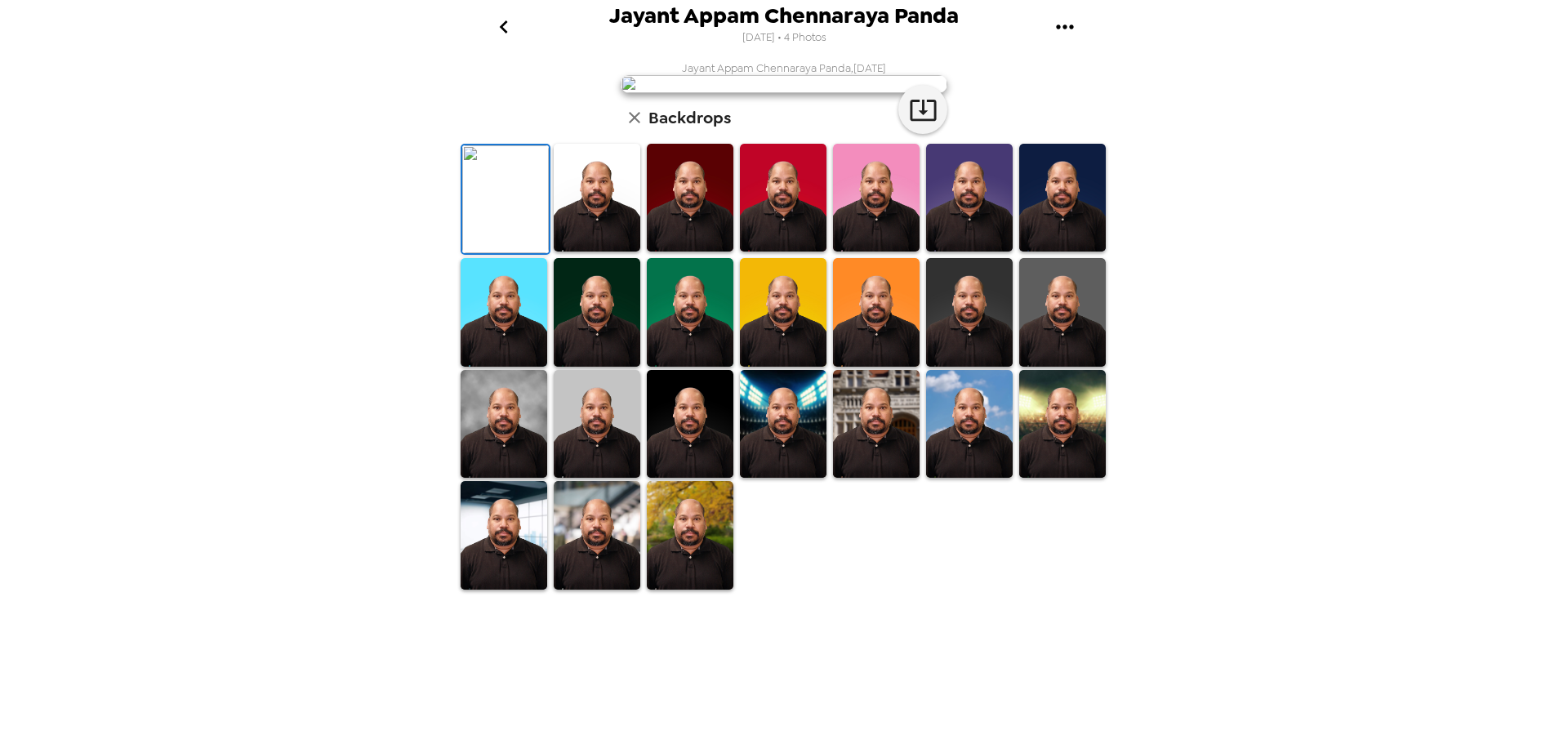
scroll to position [237, 0]
click at [680, 589] on img at bounding box center [690, 535] width 87 height 108
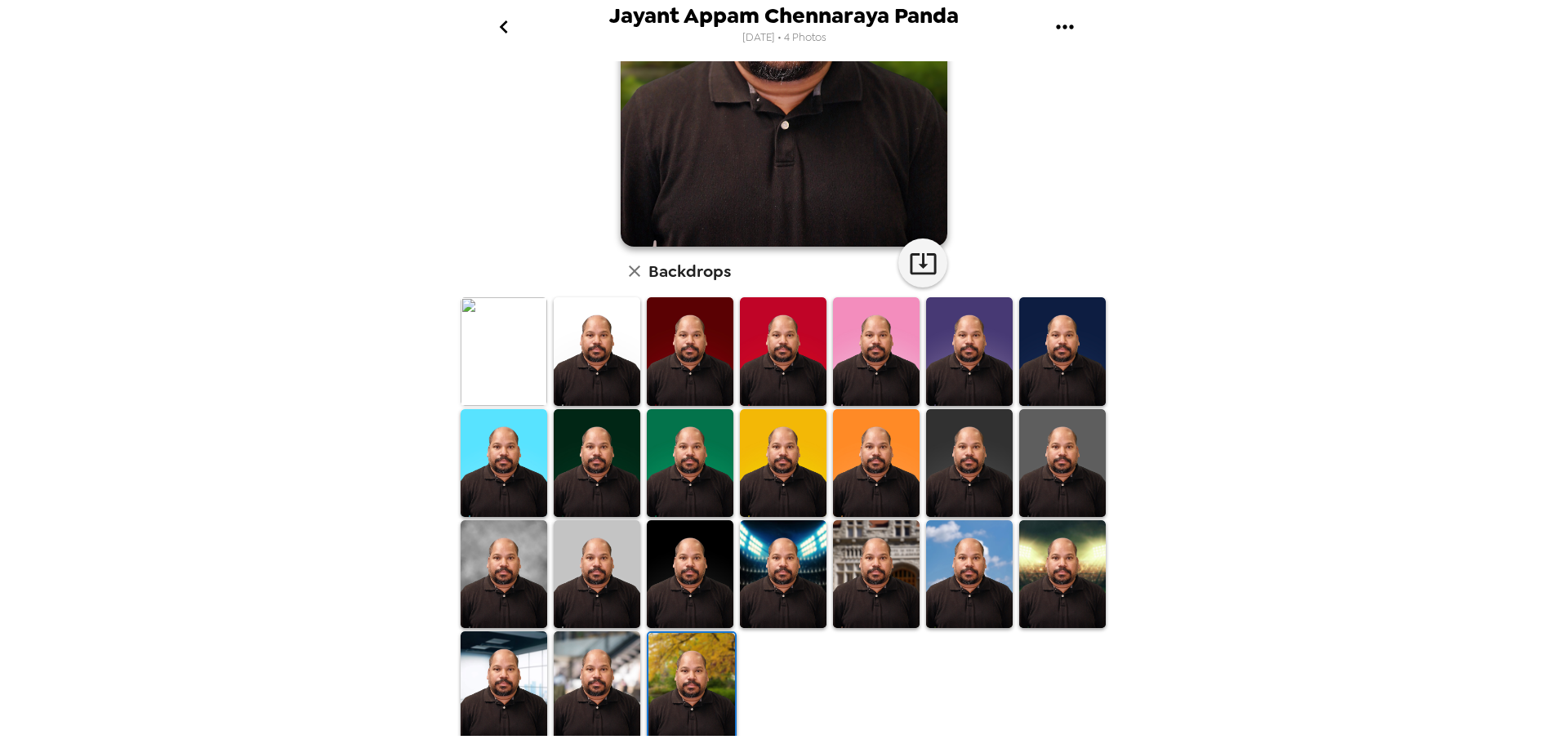
scroll to position [0, 0]
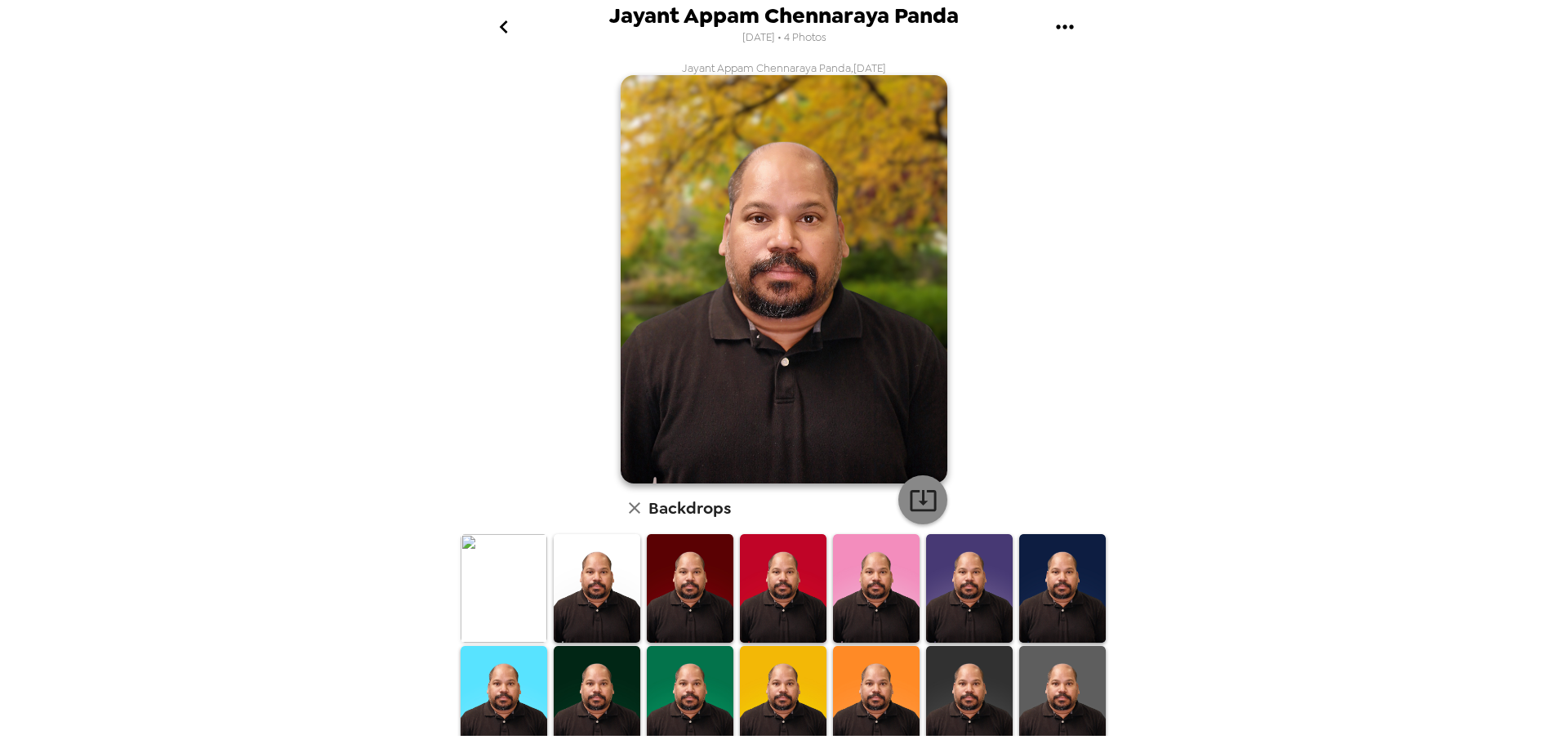
click at [923, 497] on icon "button" at bounding box center [923, 500] width 28 height 28
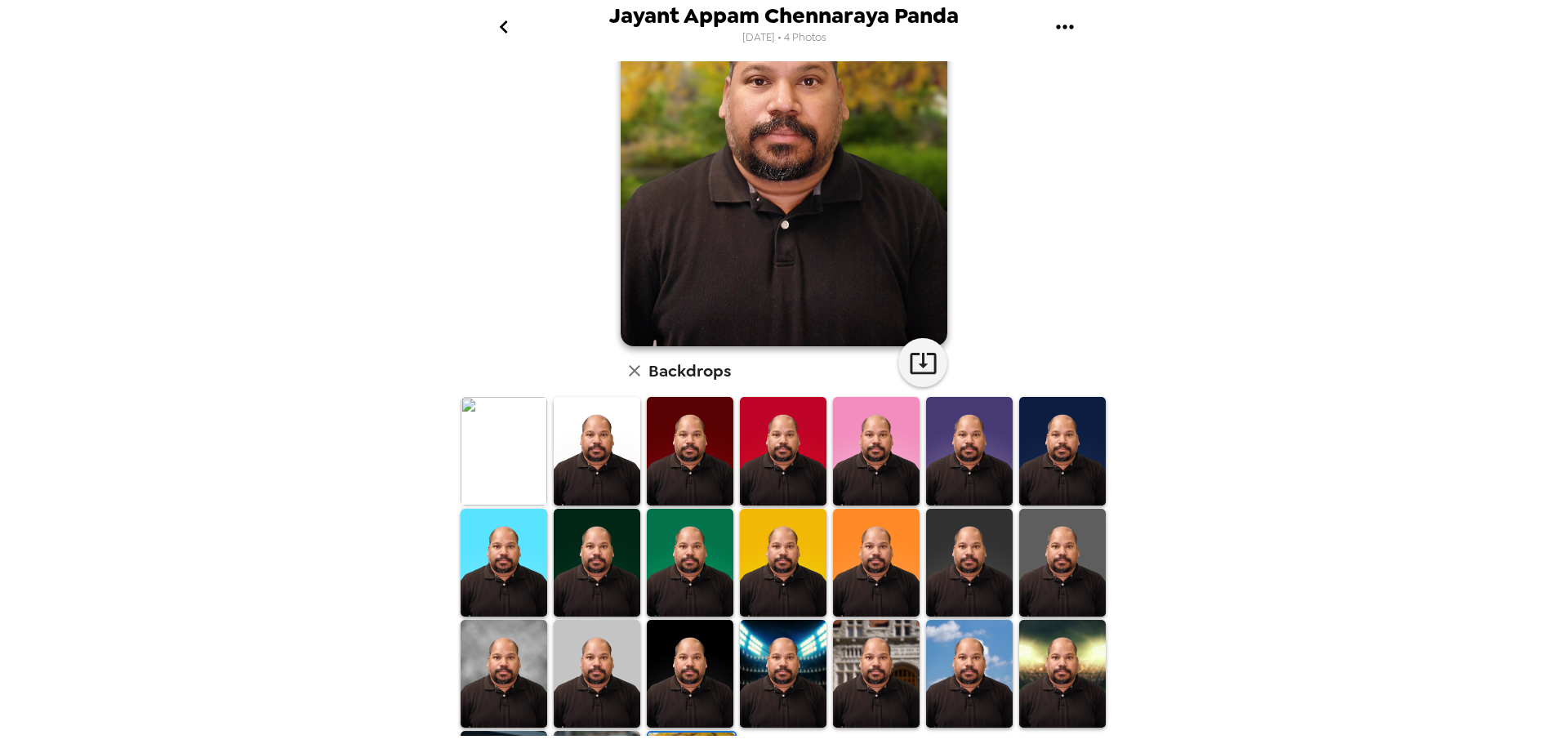
scroll to position [237, 0]
